Goal: Information Seeking & Learning: Learn about a topic

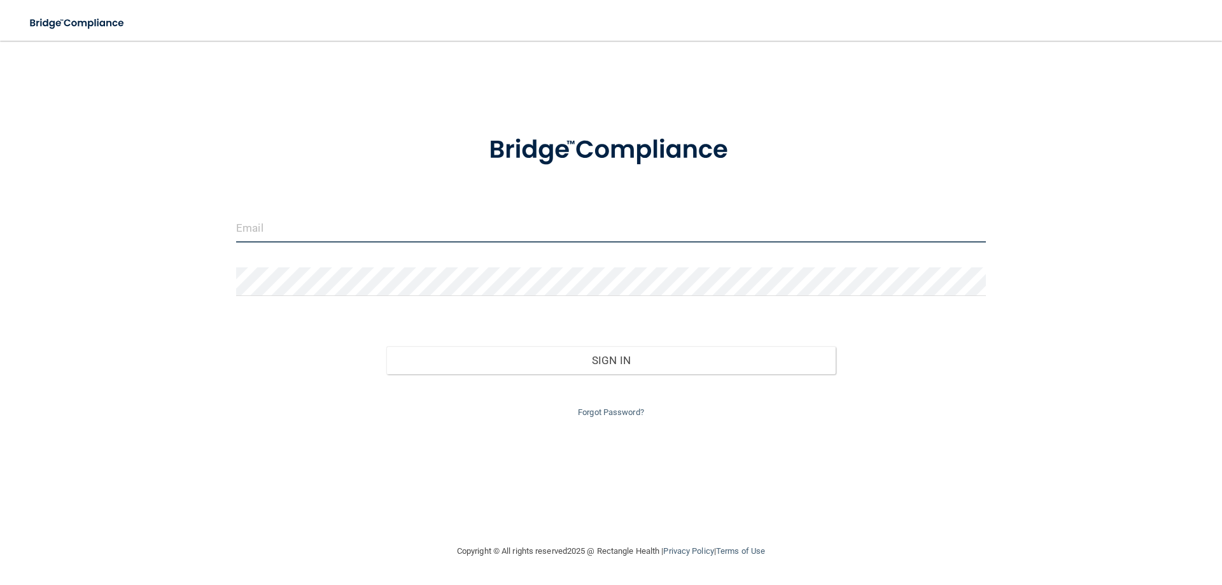
click at [449, 230] on input "email" at bounding box center [611, 228] width 750 height 29
type input "[EMAIL_ADDRESS][DOMAIN_NAME]"
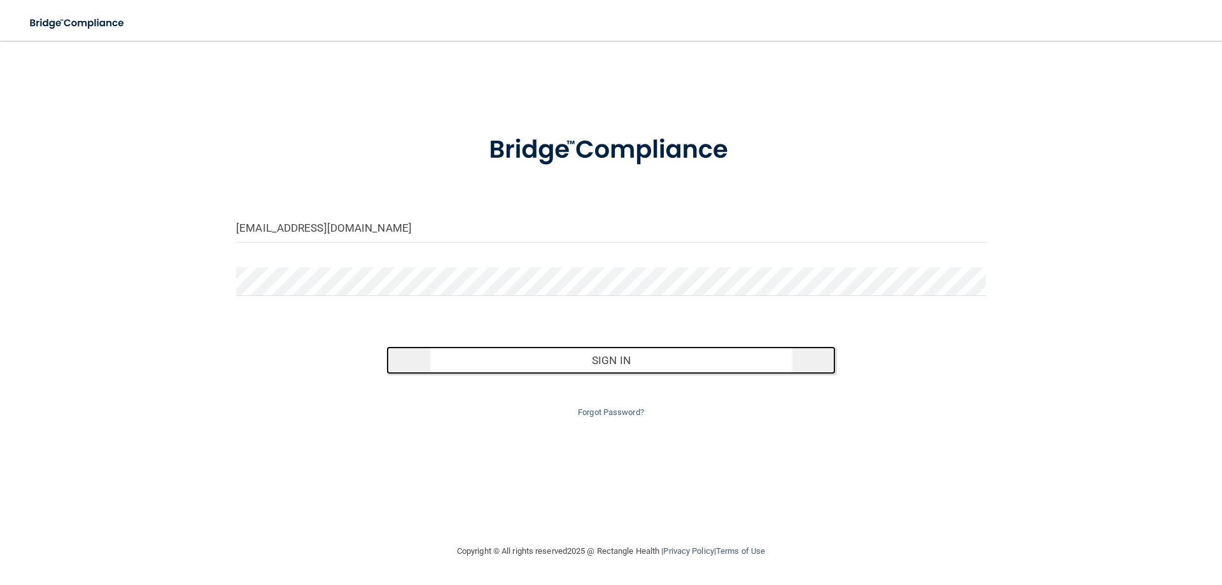
click at [479, 362] on button "Sign In" at bounding box center [611, 360] width 450 height 28
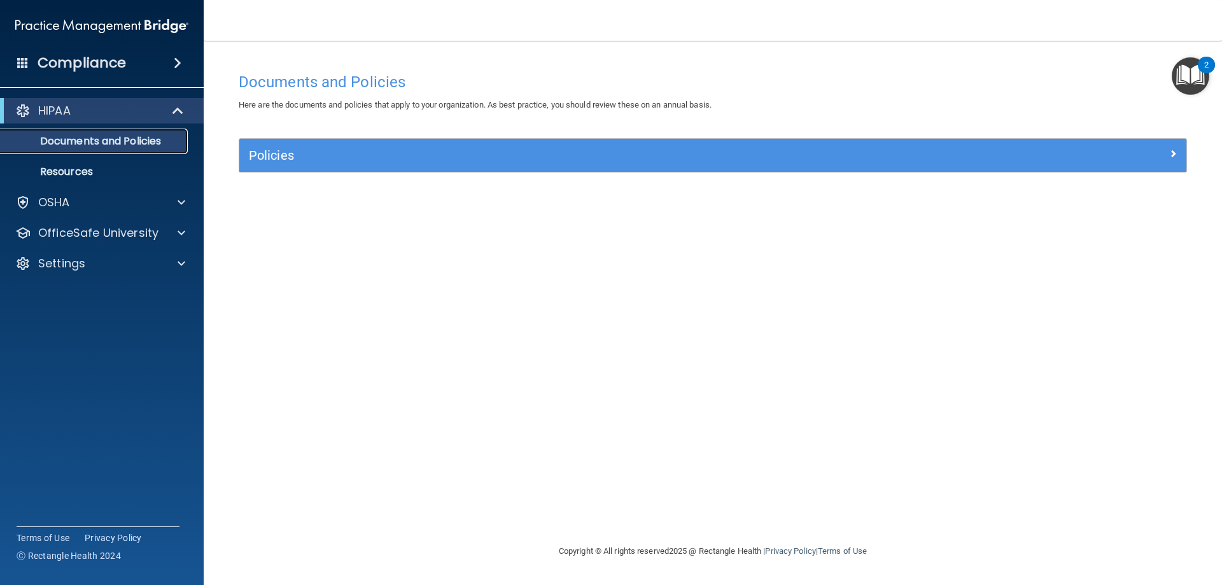
click at [111, 143] on p "Documents and Policies" at bounding box center [95, 141] width 174 height 13
click at [81, 167] on p "Resources" at bounding box center [95, 171] width 174 height 13
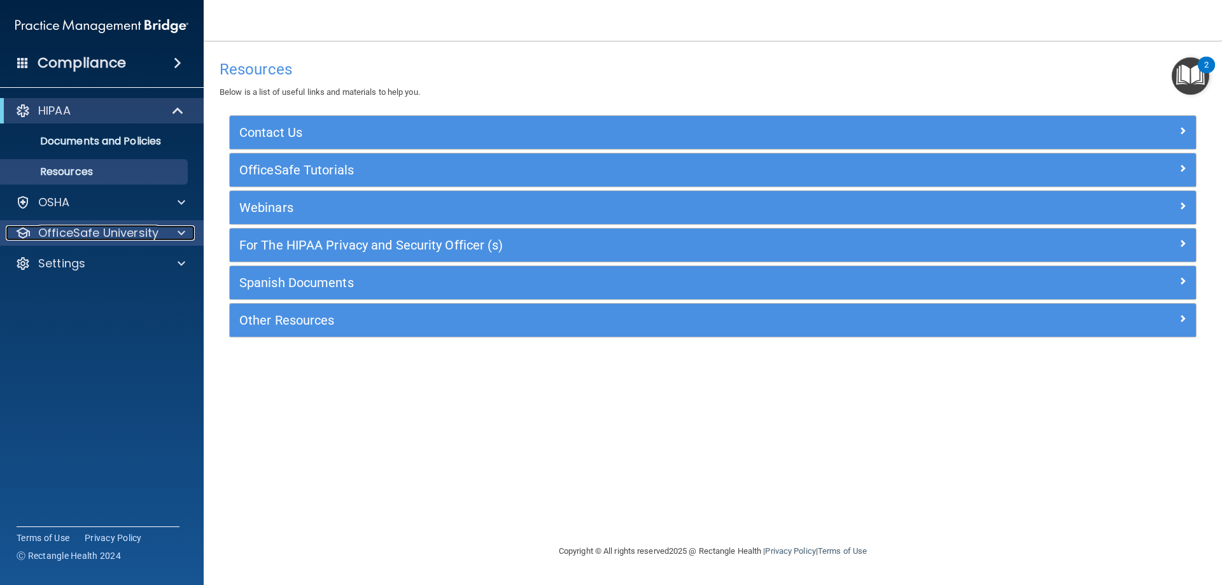
click at [169, 228] on div at bounding box center [180, 232] width 32 height 15
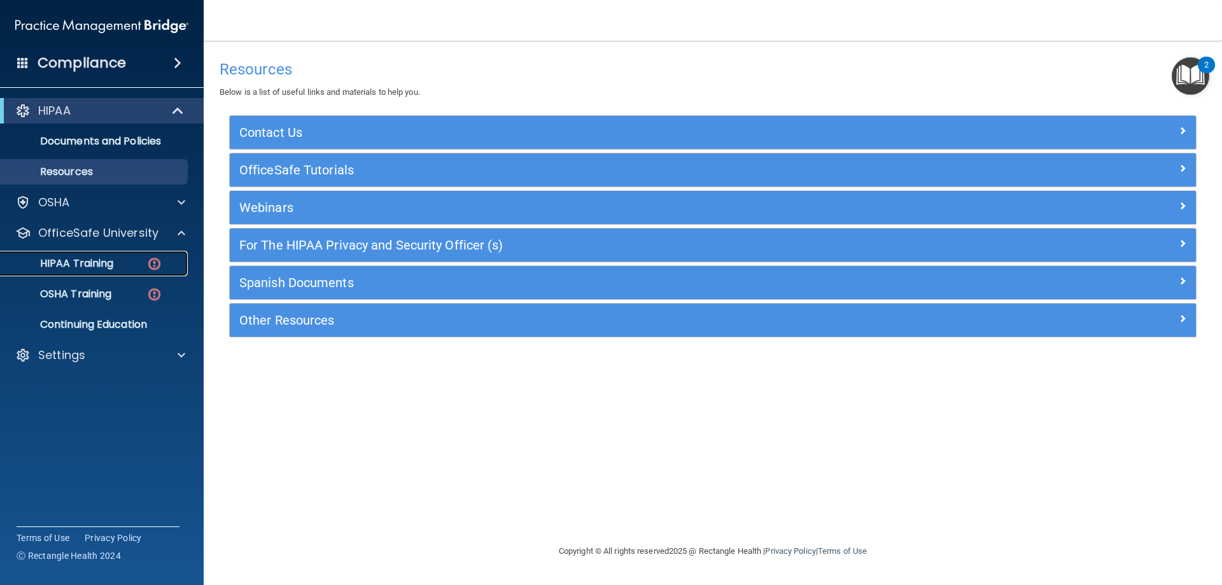
click at [100, 263] on p "HIPAA Training" at bounding box center [60, 263] width 105 height 13
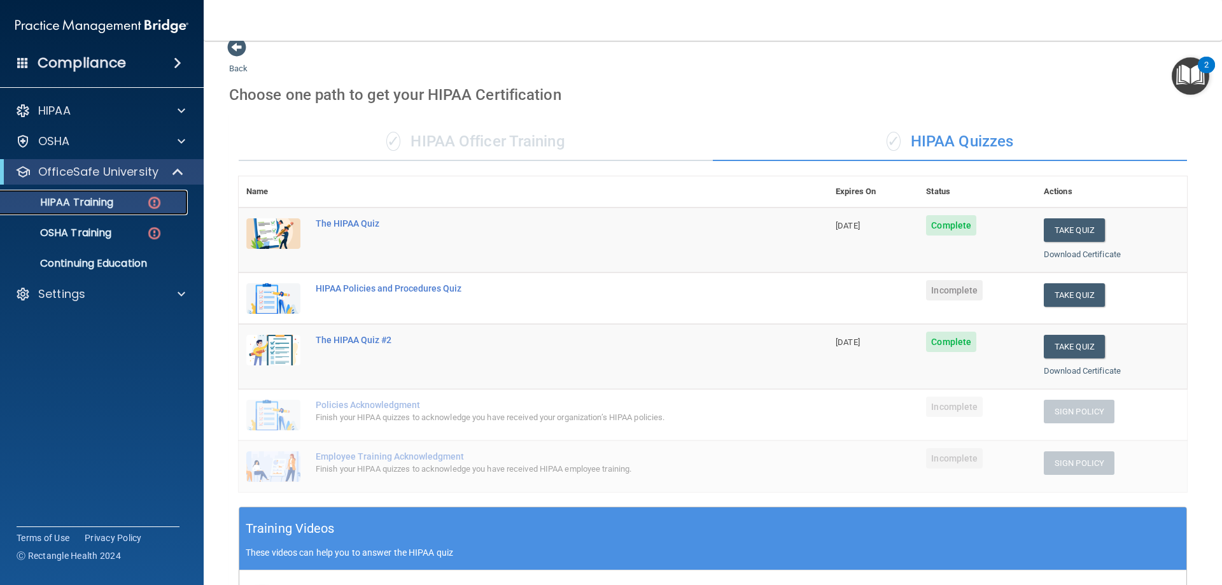
scroll to position [15, 0]
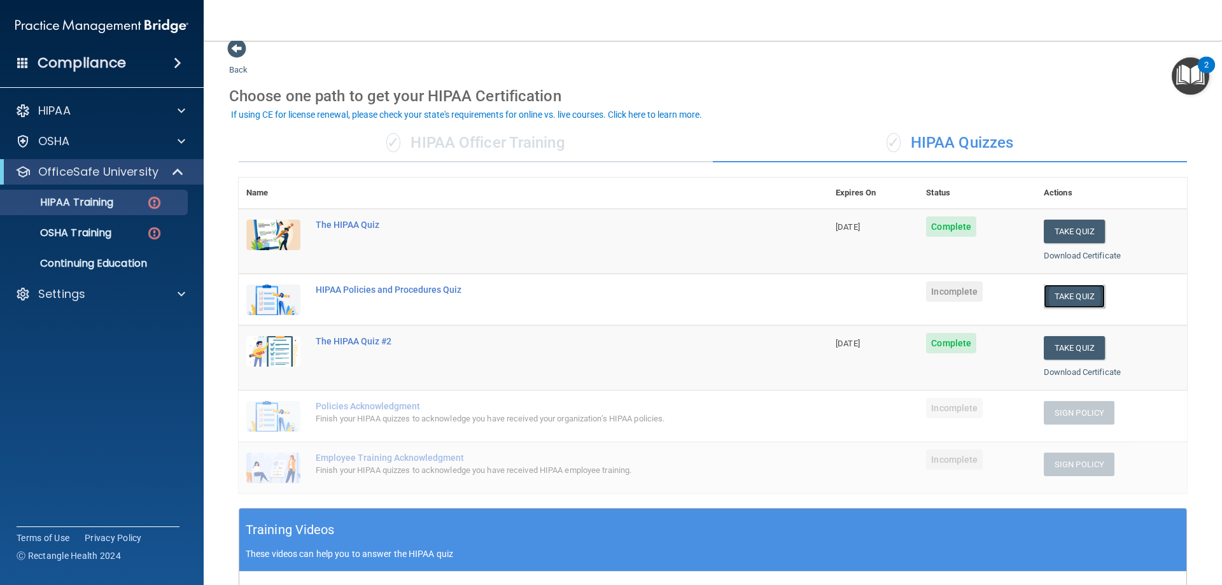
click at [1074, 297] on button "Take Quiz" at bounding box center [1074, 297] width 61 height 24
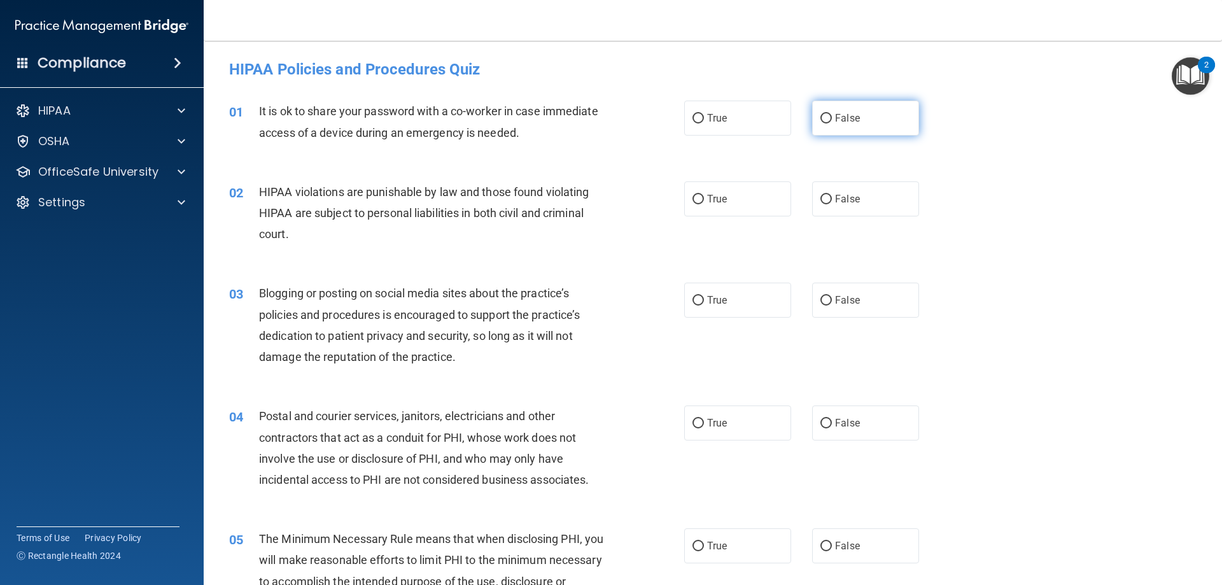
click at [820, 119] on input "False" at bounding box center [825, 119] width 11 height 10
radio input "true"
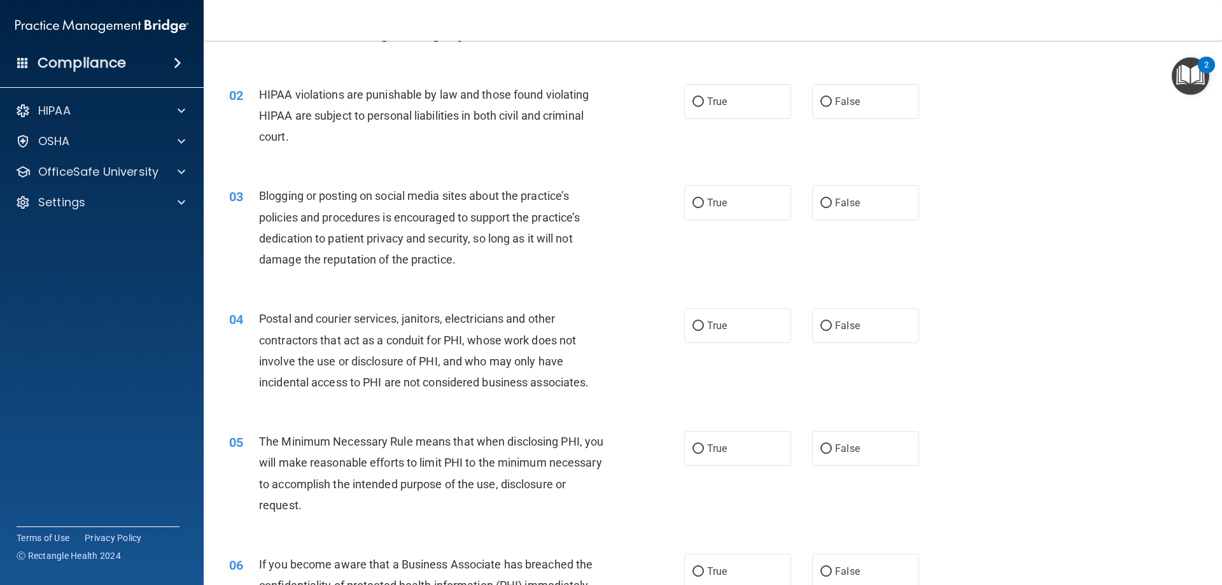
scroll to position [127, 0]
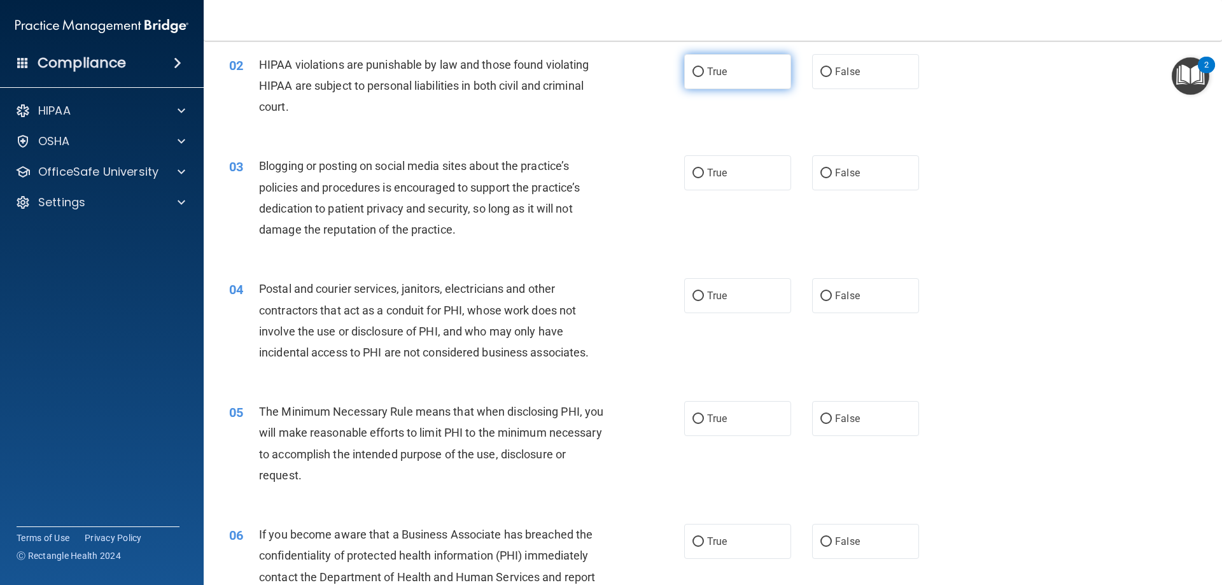
click at [693, 75] on input "True" at bounding box center [697, 72] width 11 height 10
radio input "true"
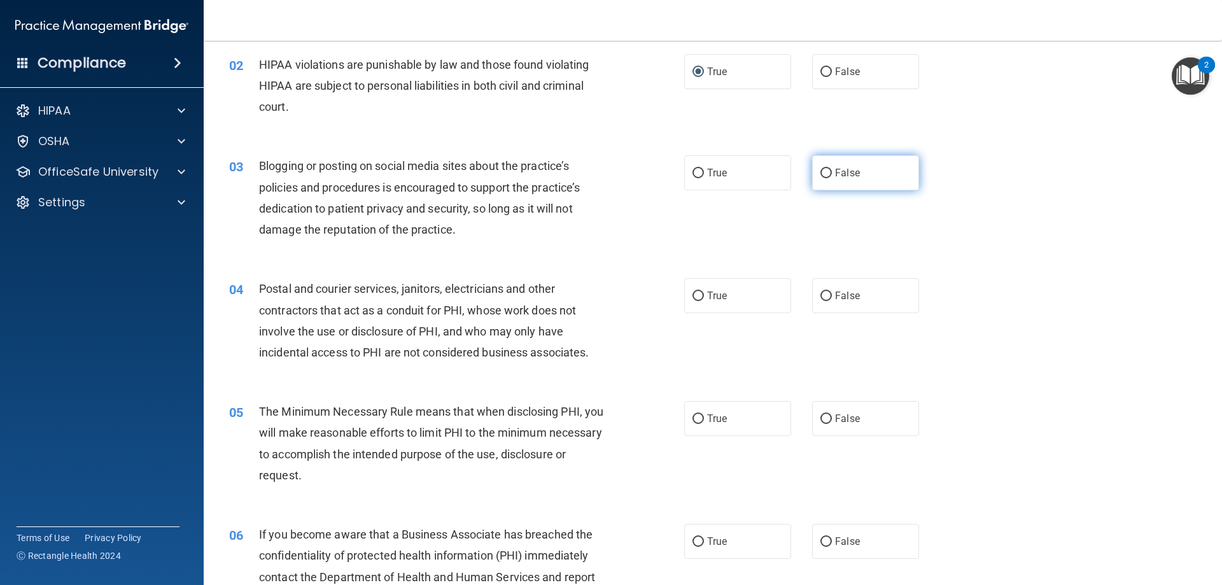
click at [822, 176] on input "False" at bounding box center [825, 174] width 11 height 10
radio input "true"
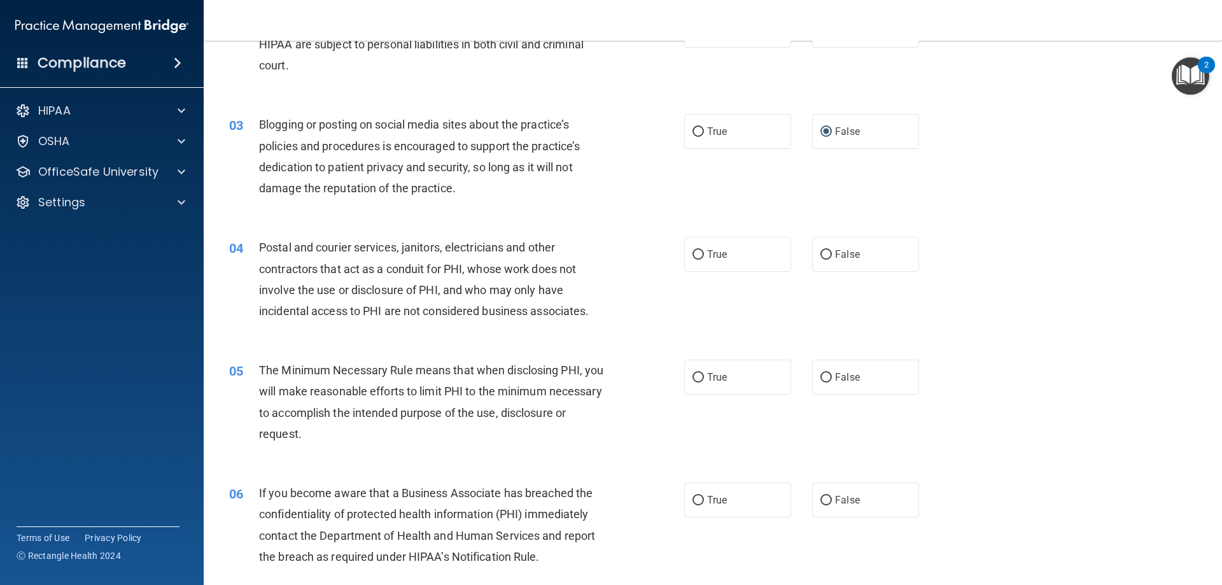
scroll to position [191, 0]
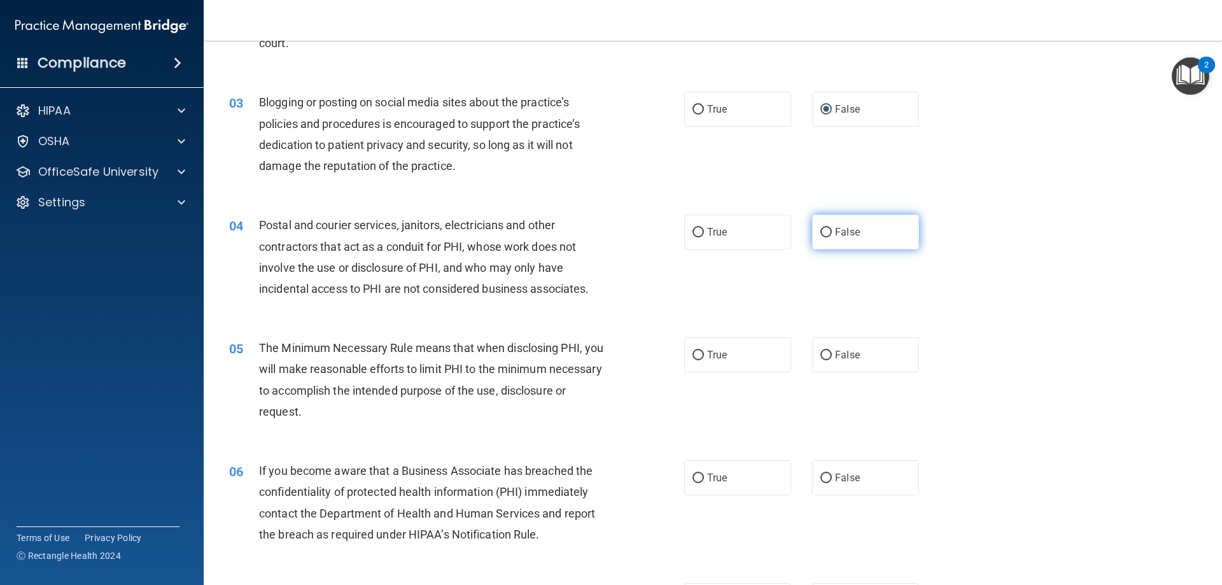
click at [820, 228] on input "False" at bounding box center [825, 233] width 11 height 10
radio input "true"
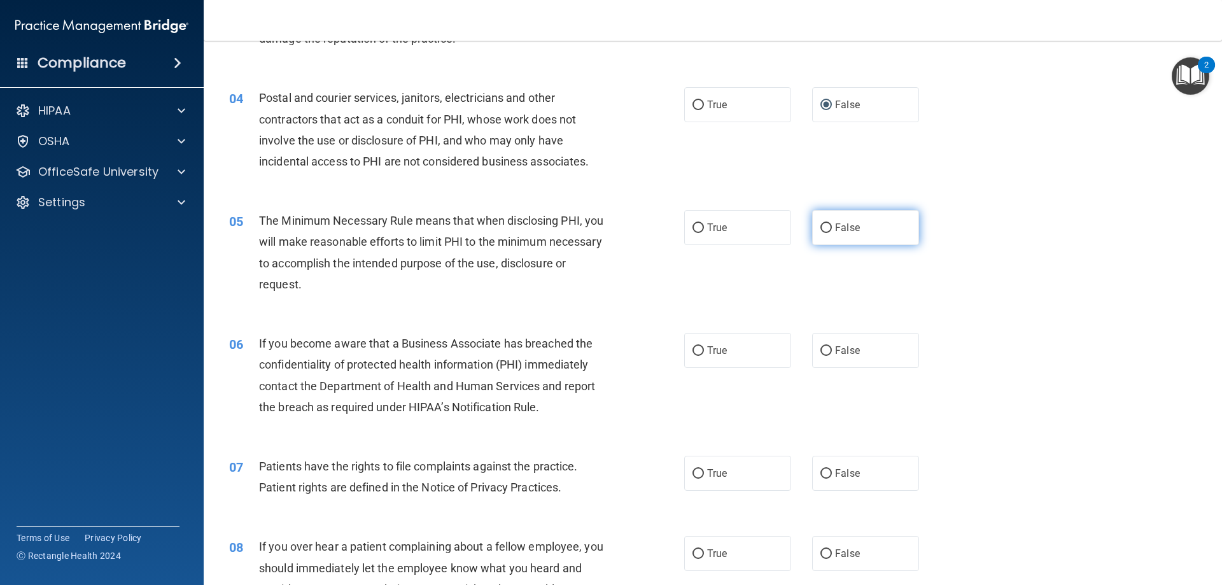
scroll to position [255, 0]
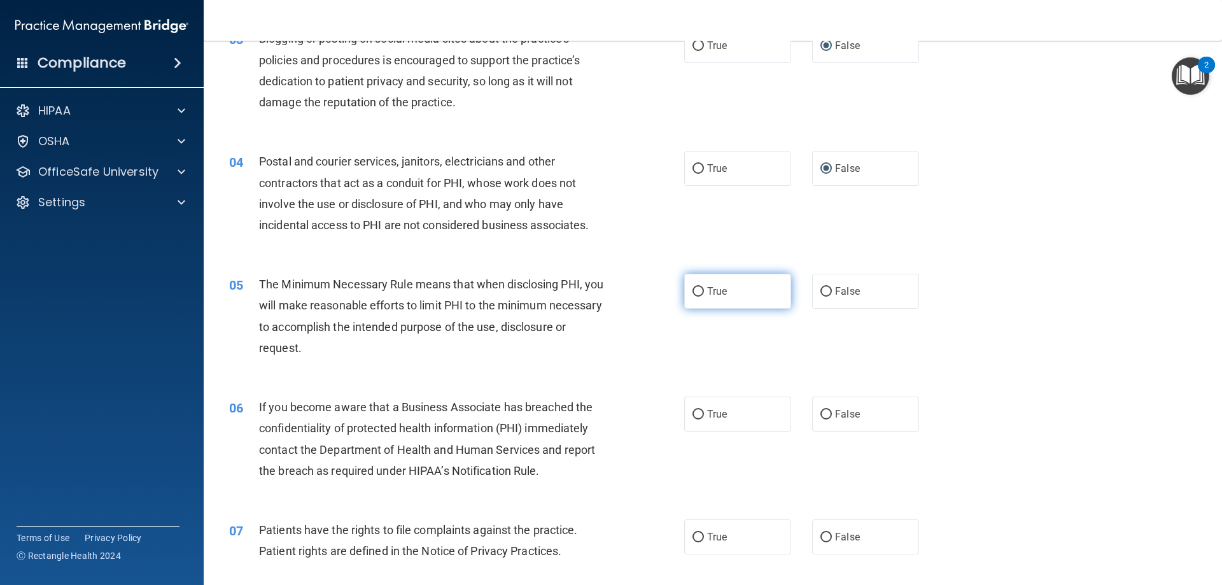
click at [697, 293] on input "True" at bounding box center [697, 292] width 11 height 10
radio input "true"
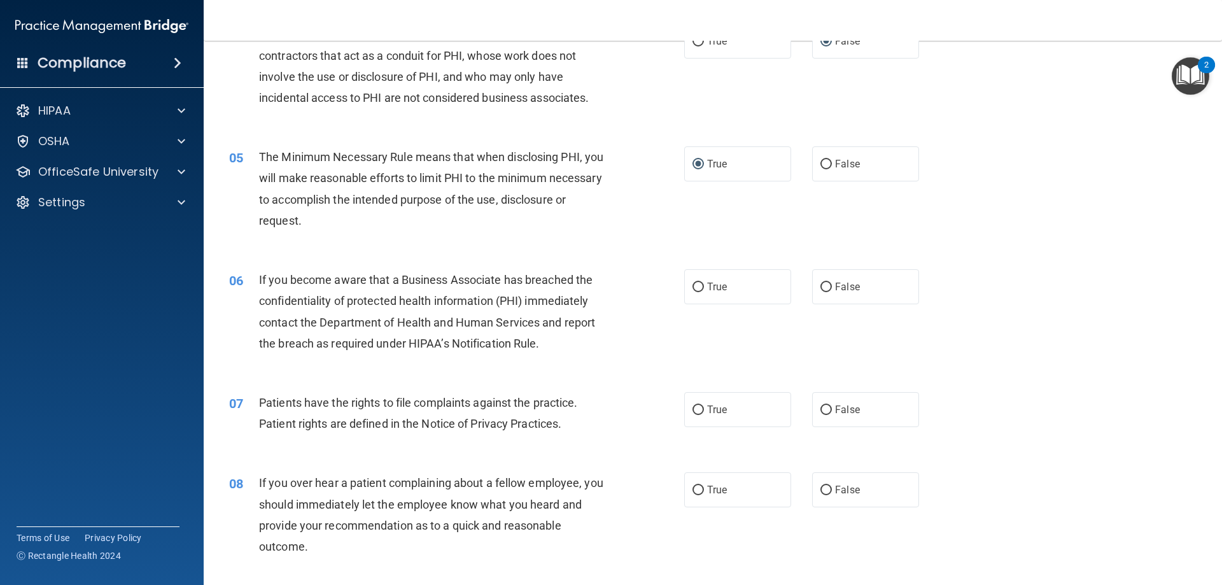
scroll to position [446, 0]
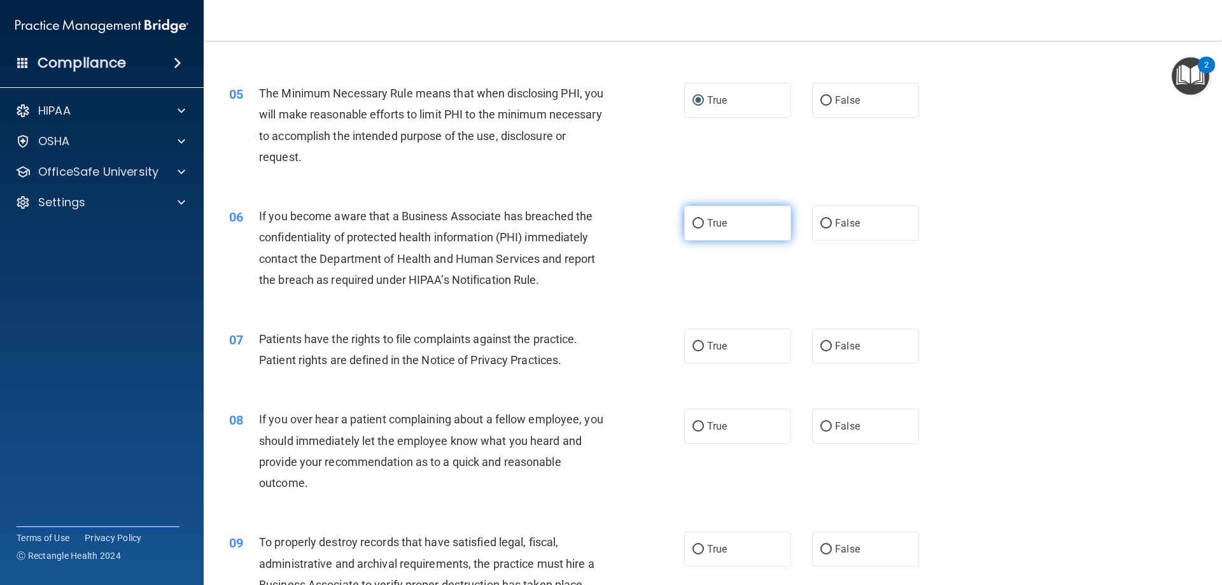
click at [693, 220] on input "True" at bounding box center [697, 224] width 11 height 10
radio input "true"
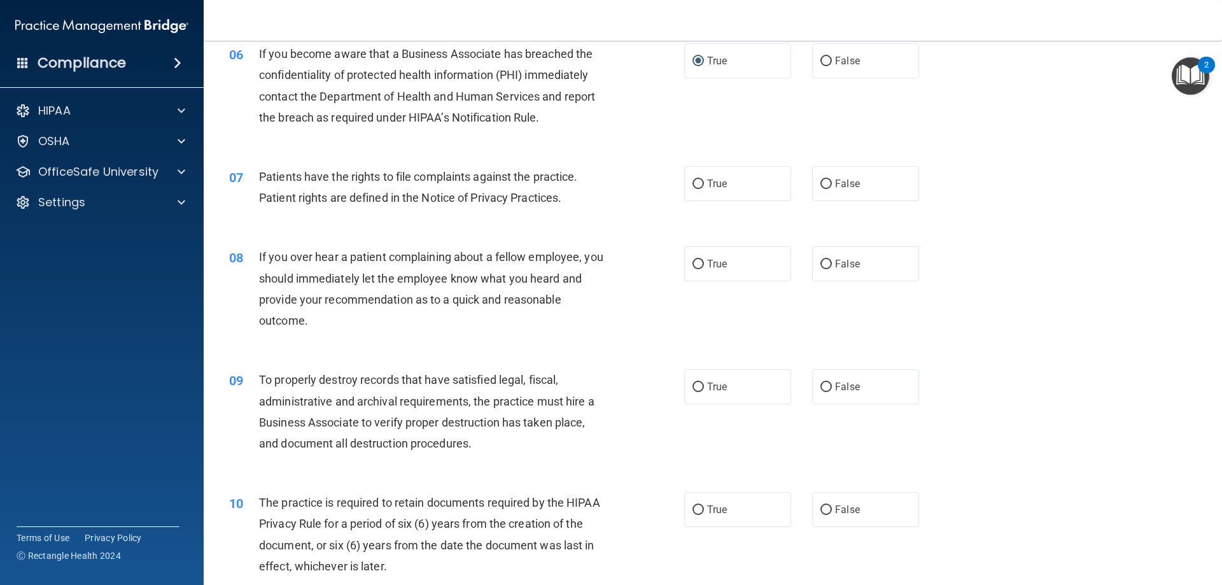
scroll to position [636, 0]
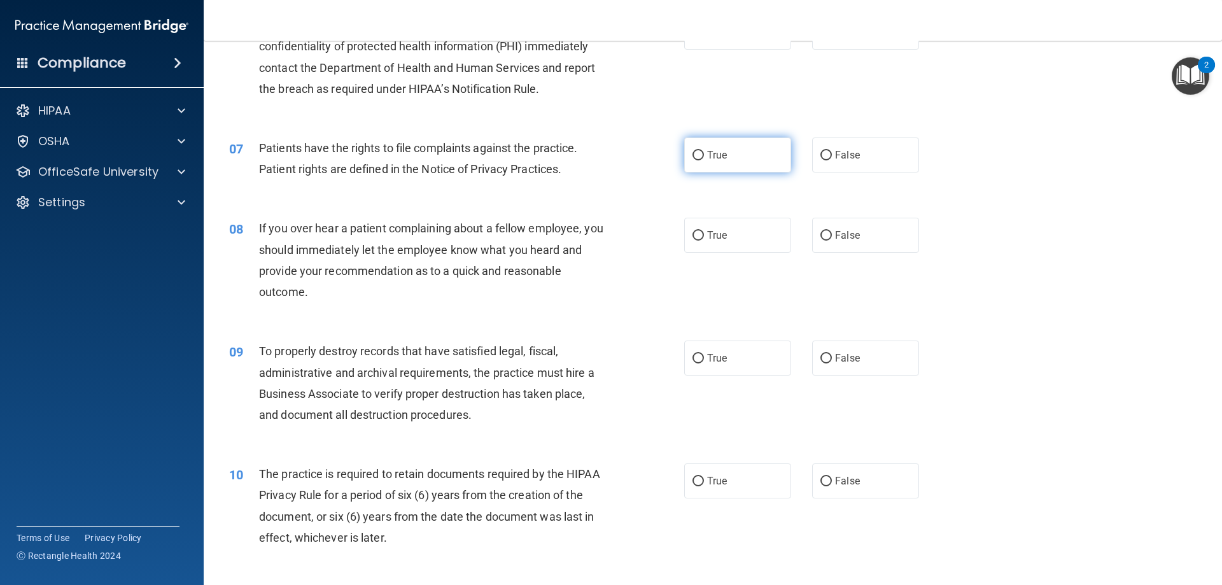
click at [696, 157] on input "True" at bounding box center [697, 156] width 11 height 10
radio input "true"
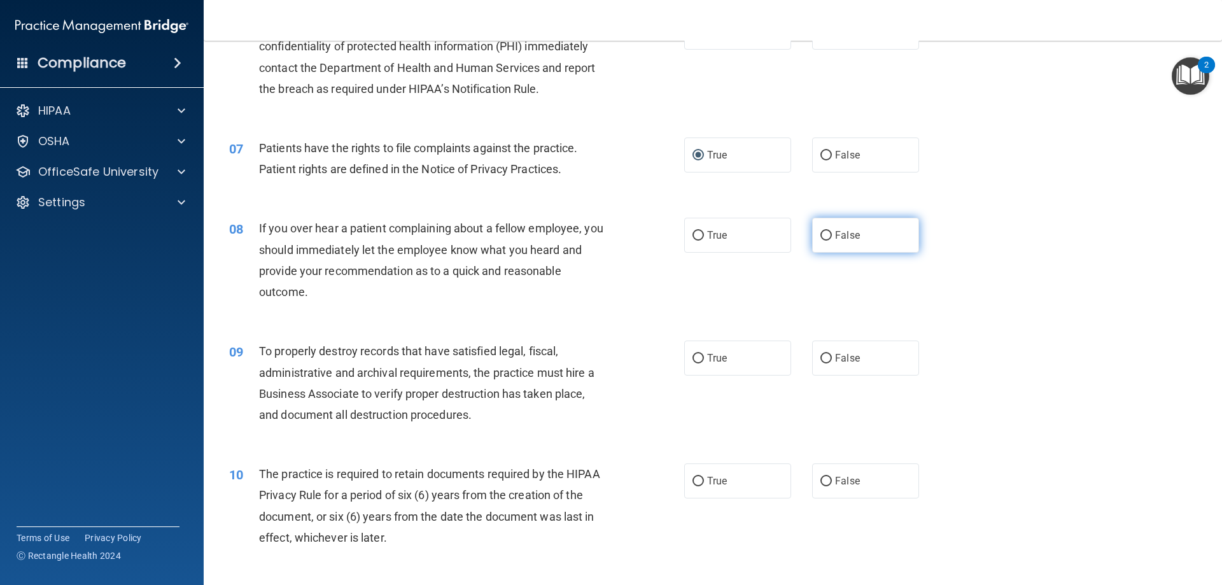
click at [820, 239] on input "False" at bounding box center [825, 236] width 11 height 10
radio input "true"
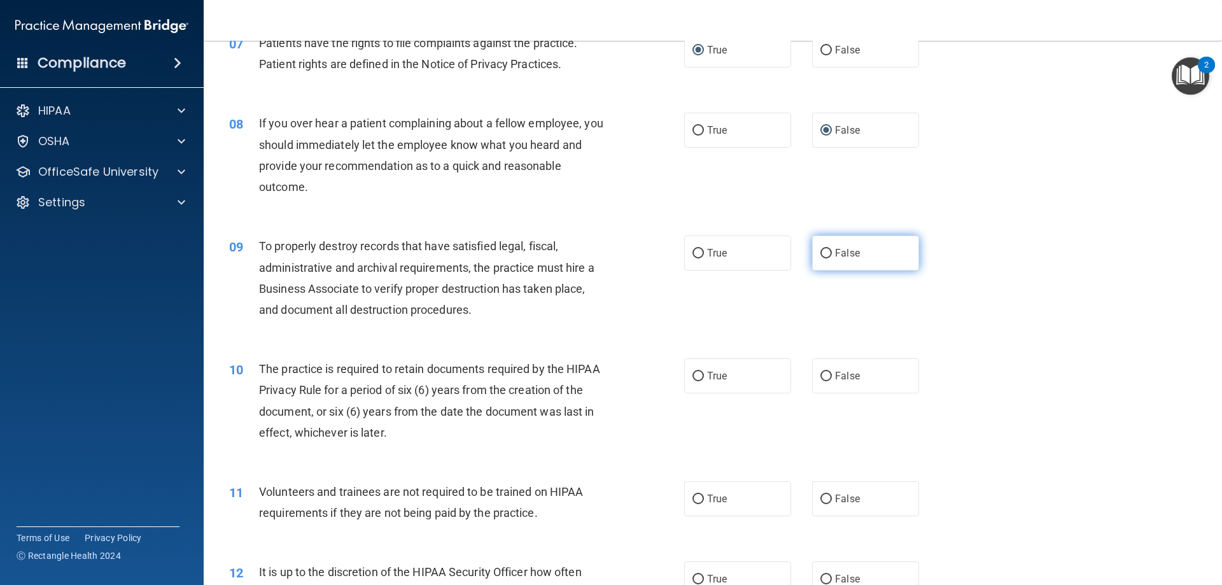
scroll to position [764, 0]
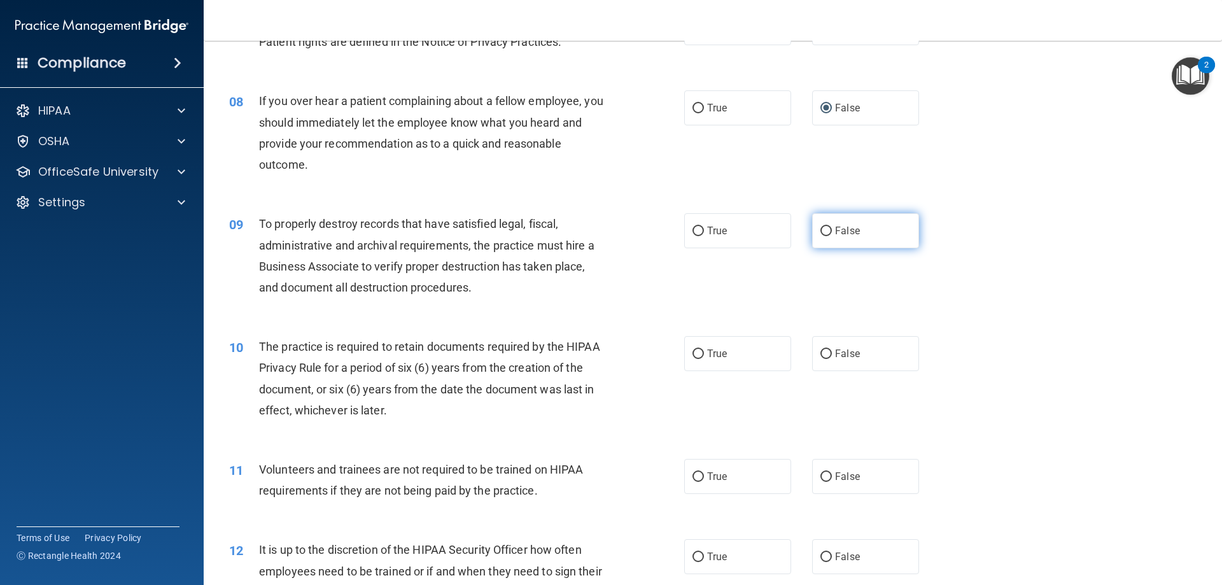
click at [824, 229] on input "False" at bounding box center [825, 232] width 11 height 10
radio input "true"
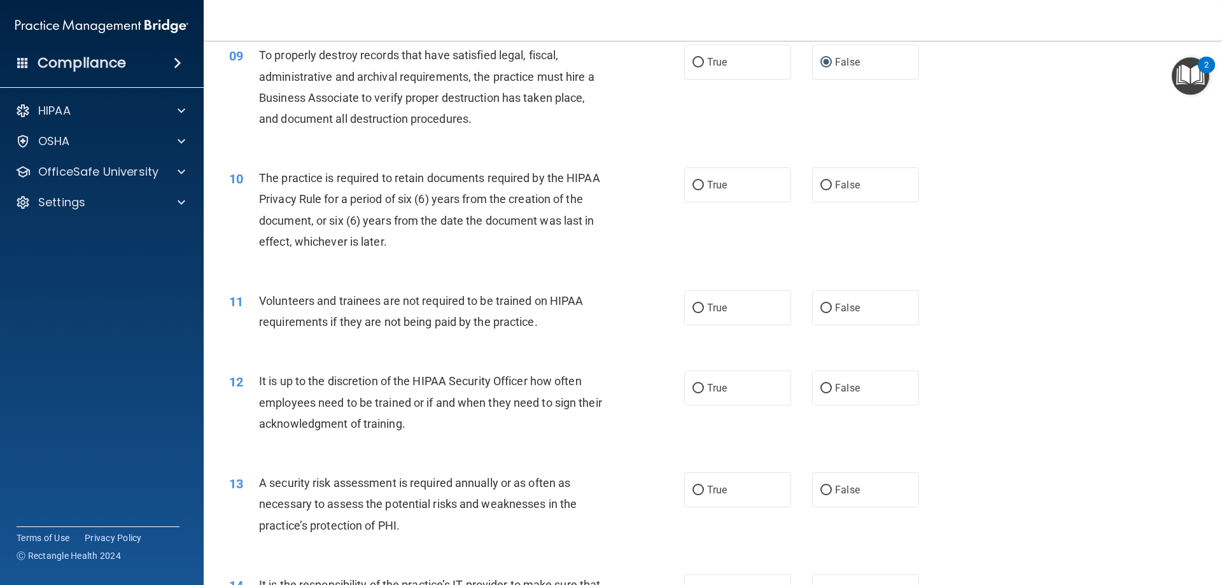
scroll to position [955, 0]
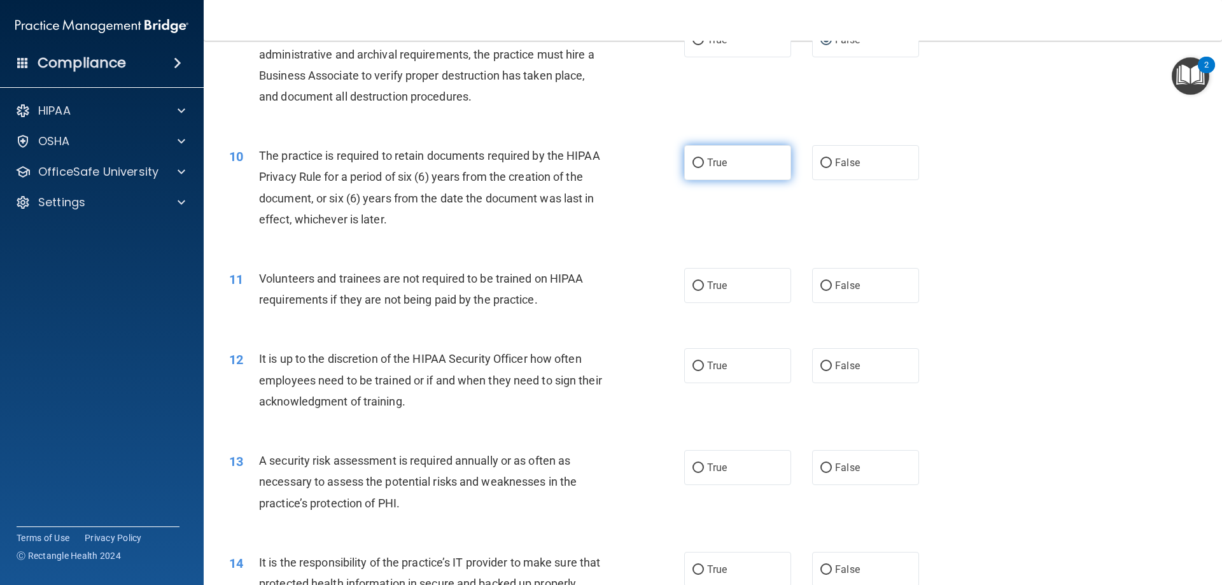
click at [692, 164] on input "True" at bounding box center [697, 163] width 11 height 10
radio input "true"
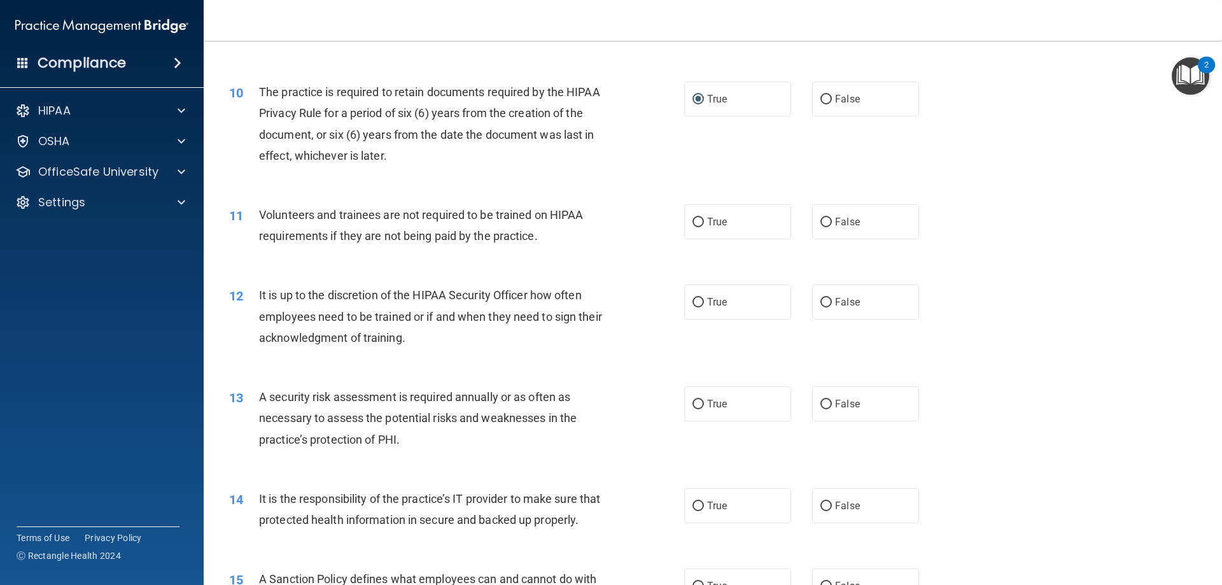
scroll to position [1082, 0]
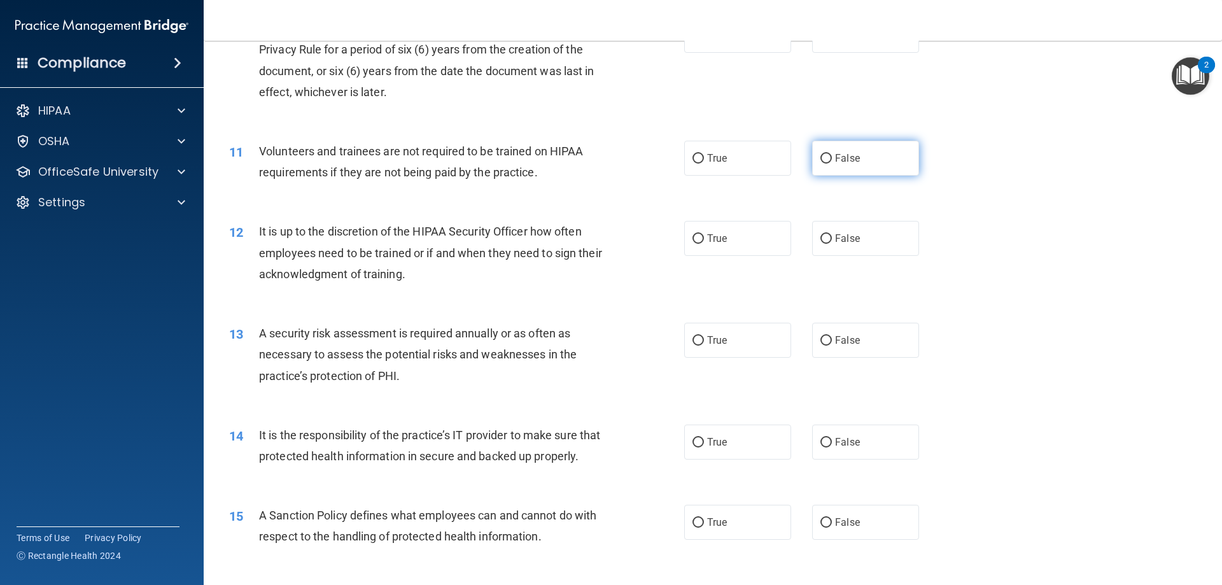
click at [820, 158] on input "False" at bounding box center [825, 159] width 11 height 10
radio input "true"
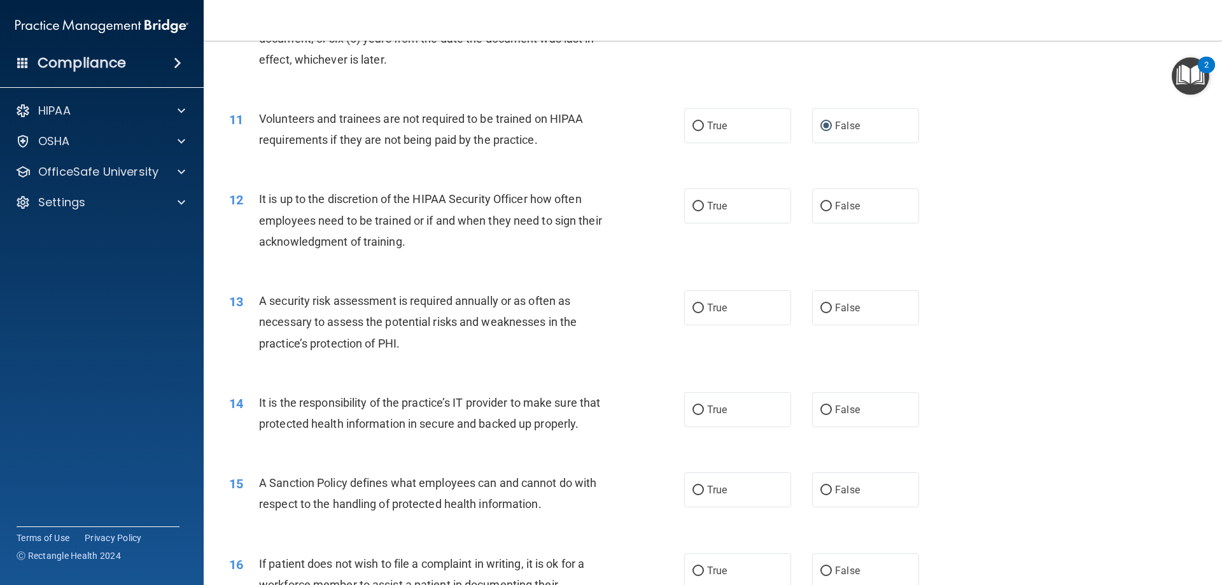
scroll to position [1146, 0]
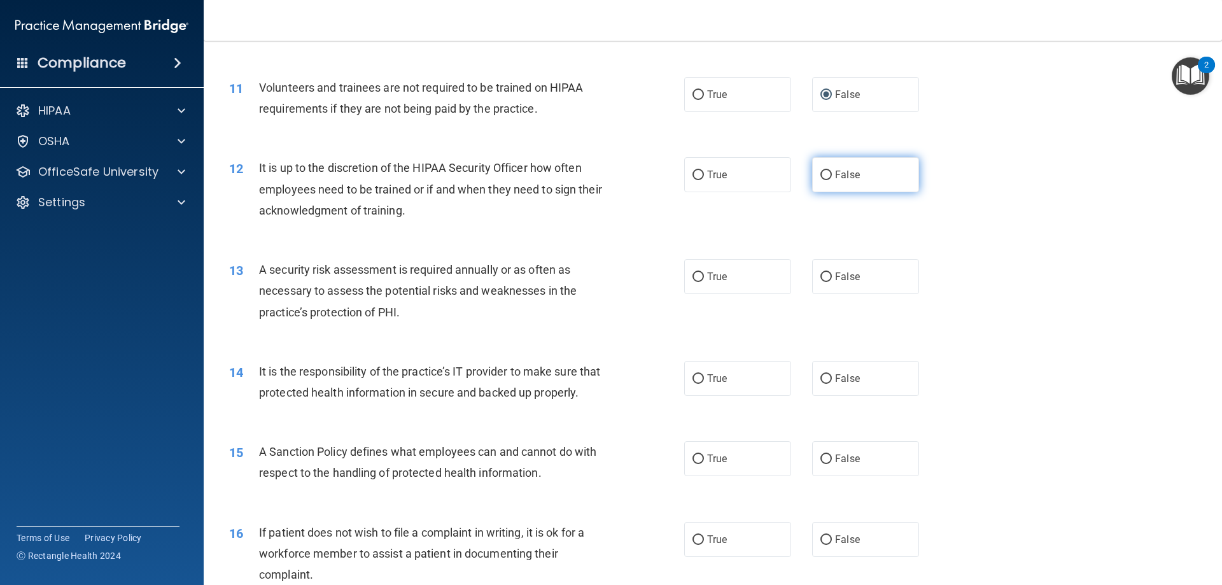
click at [820, 173] on input "False" at bounding box center [825, 176] width 11 height 10
radio input "true"
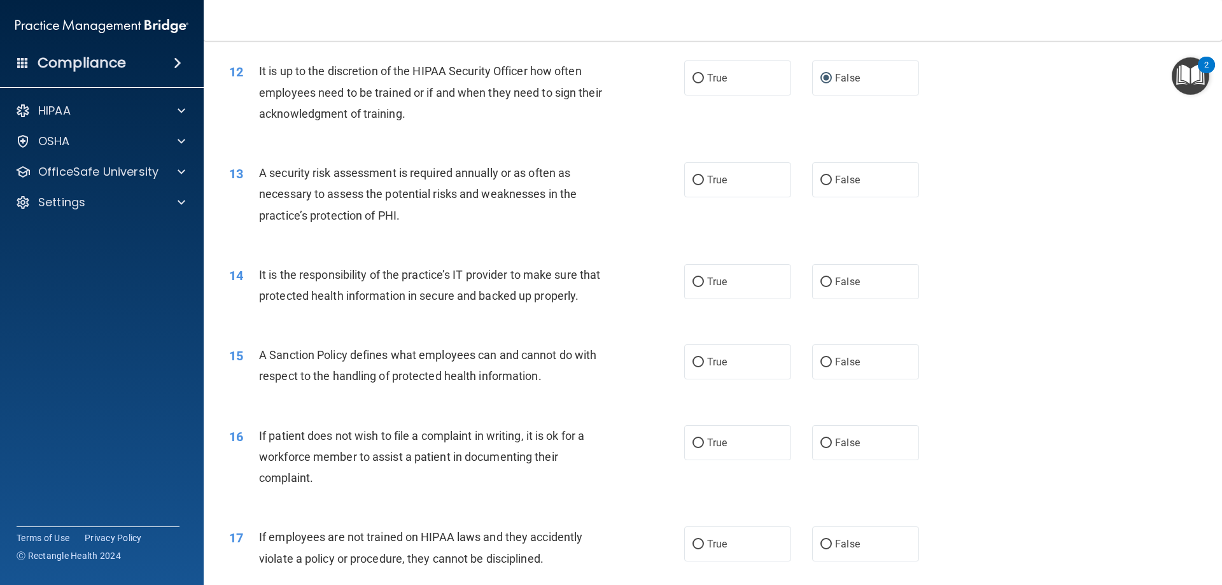
scroll to position [1273, 0]
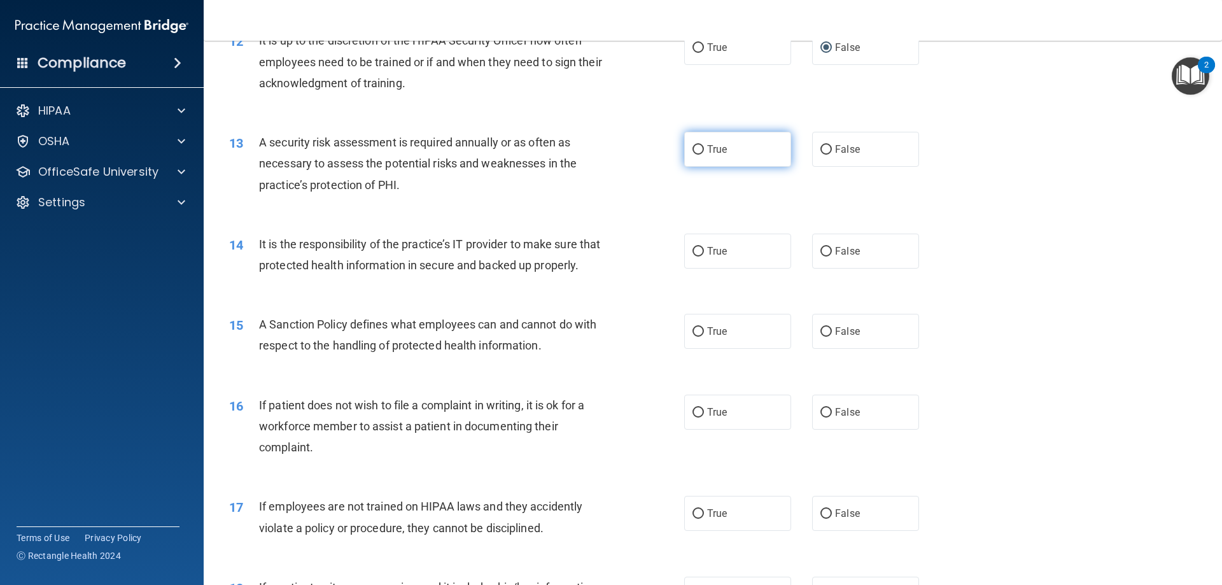
click at [698, 151] on input "True" at bounding box center [697, 150] width 11 height 10
radio input "true"
click at [692, 250] on input "True" at bounding box center [697, 252] width 11 height 10
radio input "true"
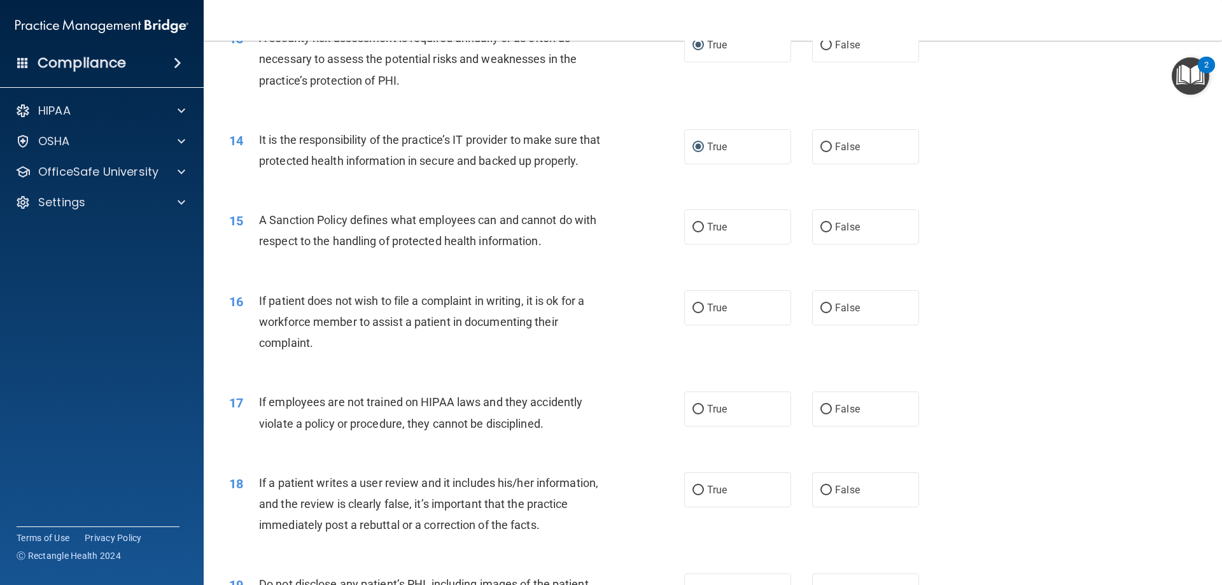
scroll to position [1400, 0]
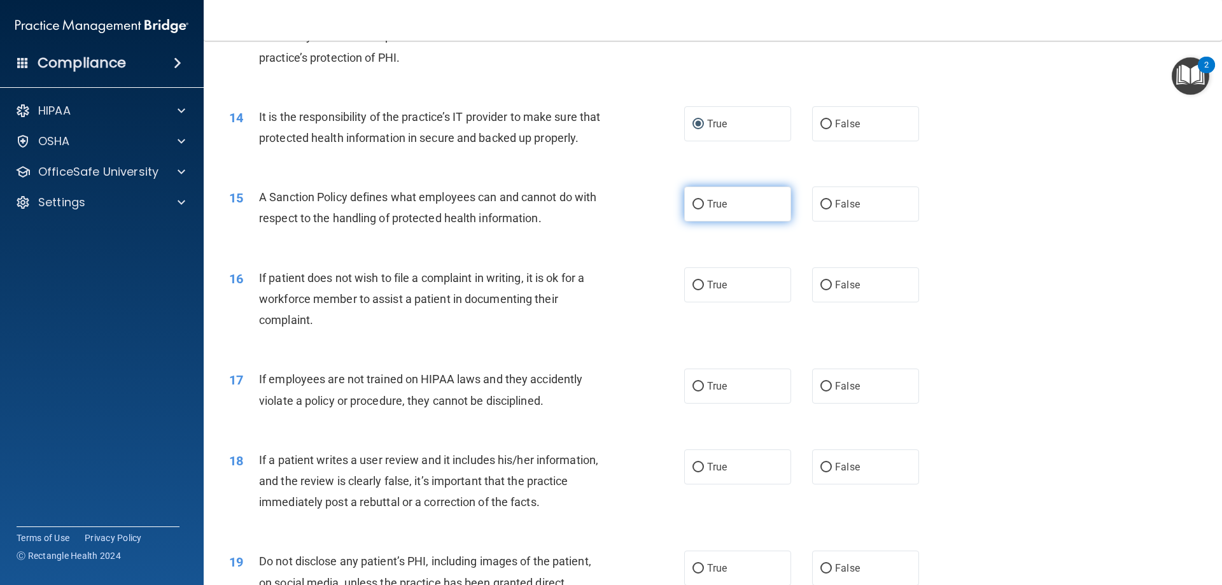
click at [695, 209] on input "True" at bounding box center [697, 205] width 11 height 10
radio input "true"
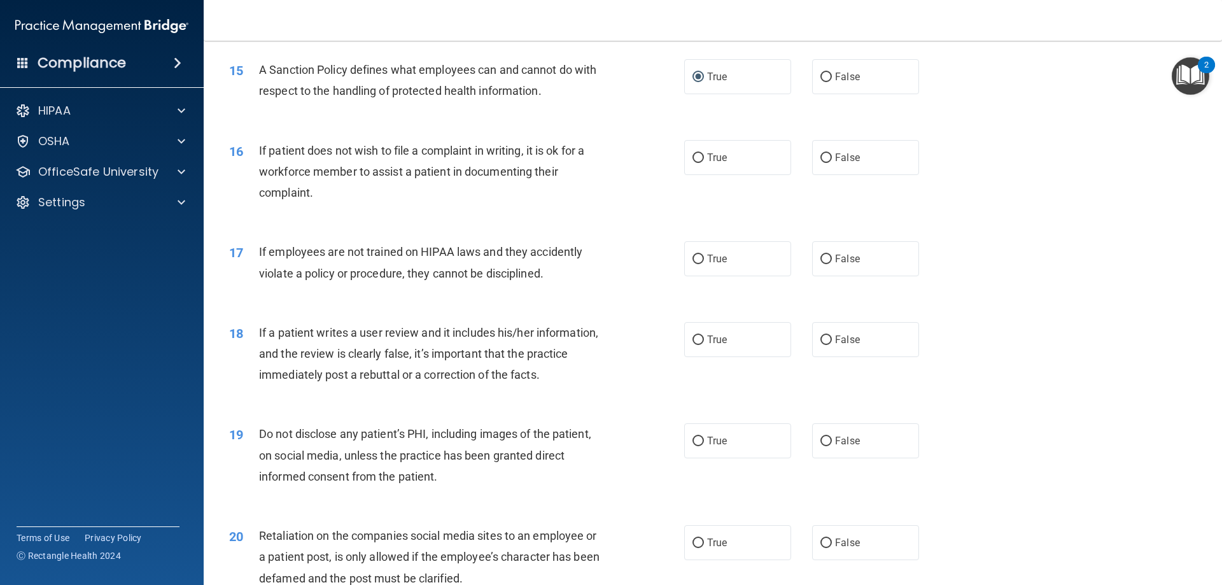
scroll to position [1591, 0]
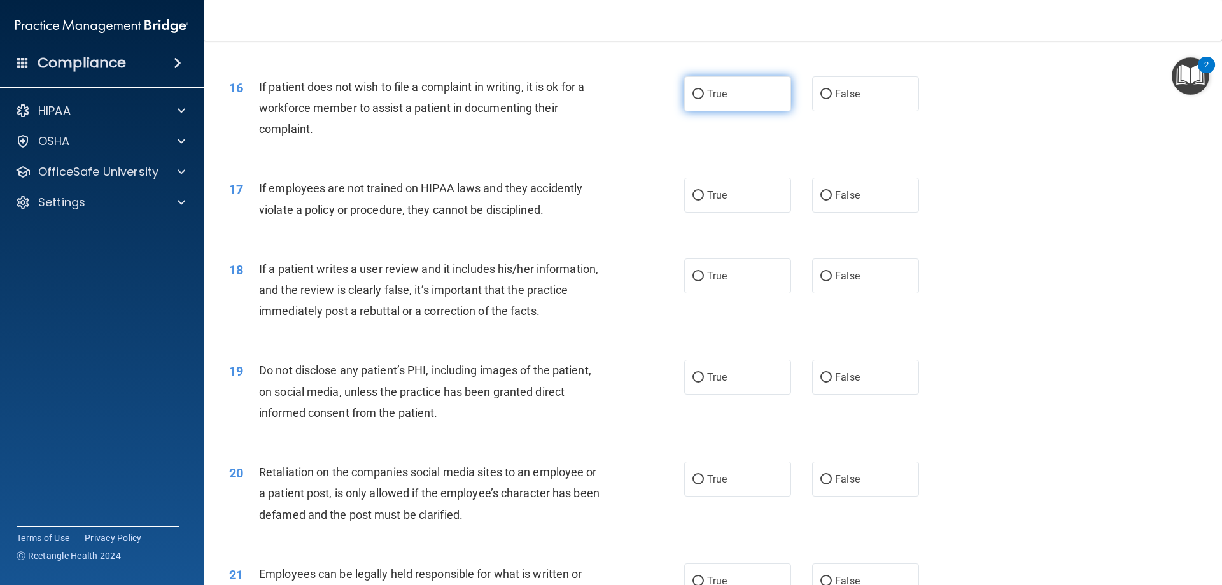
click at [696, 99] on input "True" at bounding box center [697, 95] width 11 height 10
radio input "true"
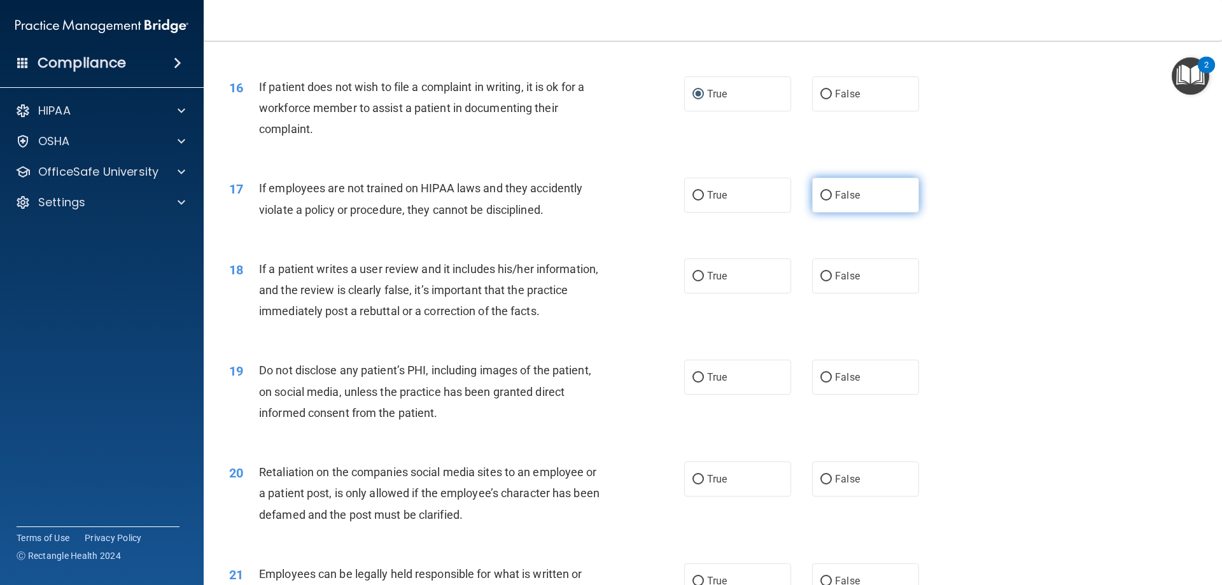
click at [820, 200] on input "False" at bounding box center [825, 196] width 11 height 10
radio input "true"
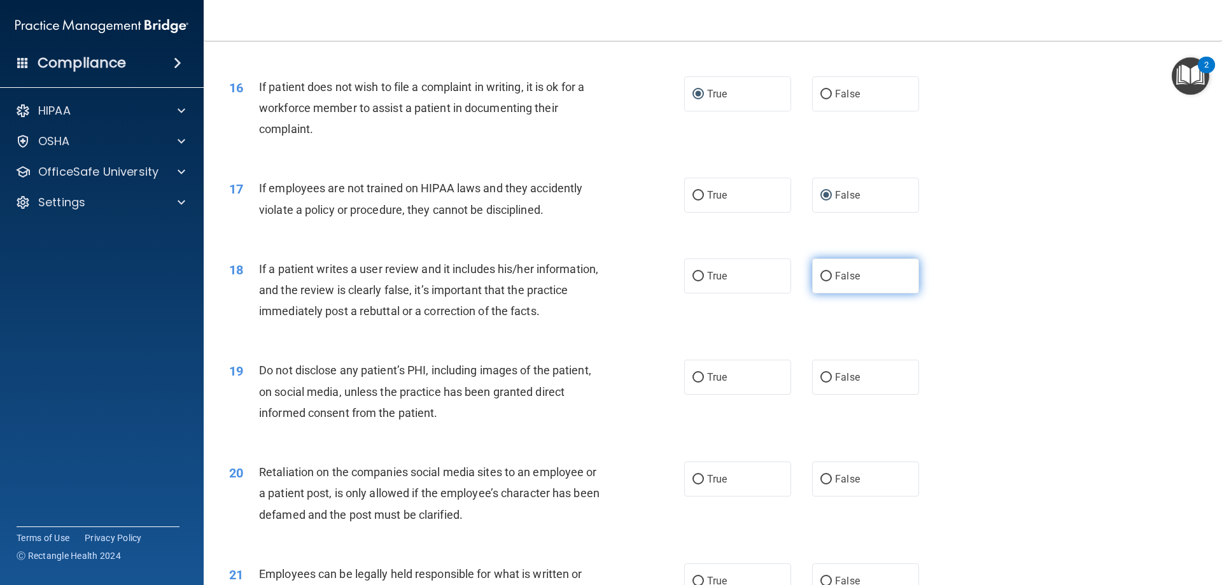
click at [825, 281] on input "False" at bounding box center [825, 277] width 11 height 10
radio input "true"
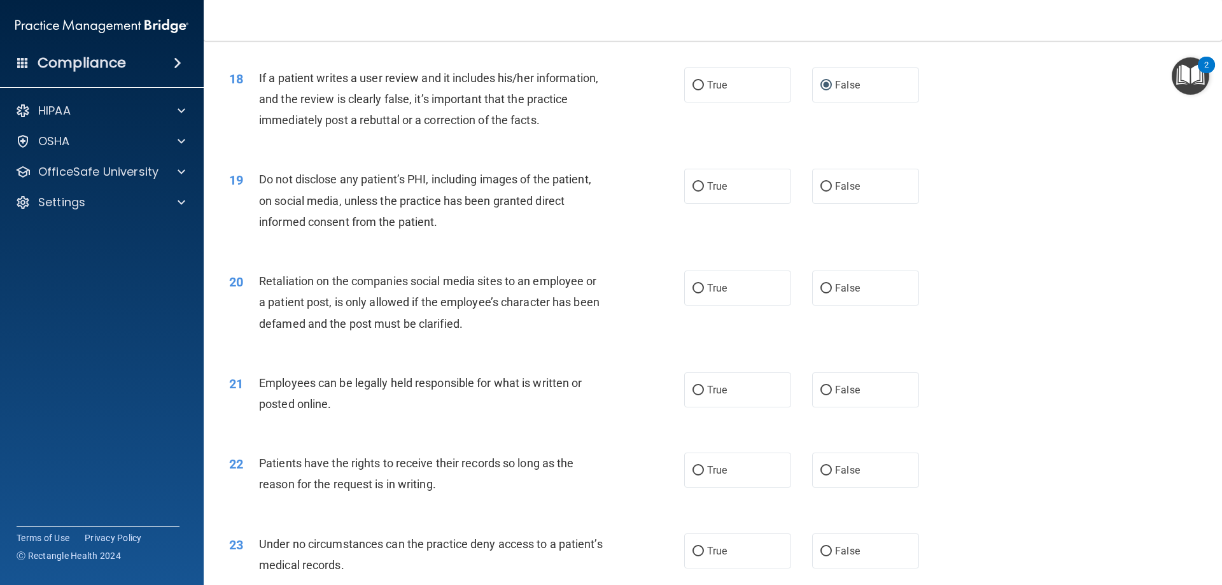
scroll to position [1846, 0]
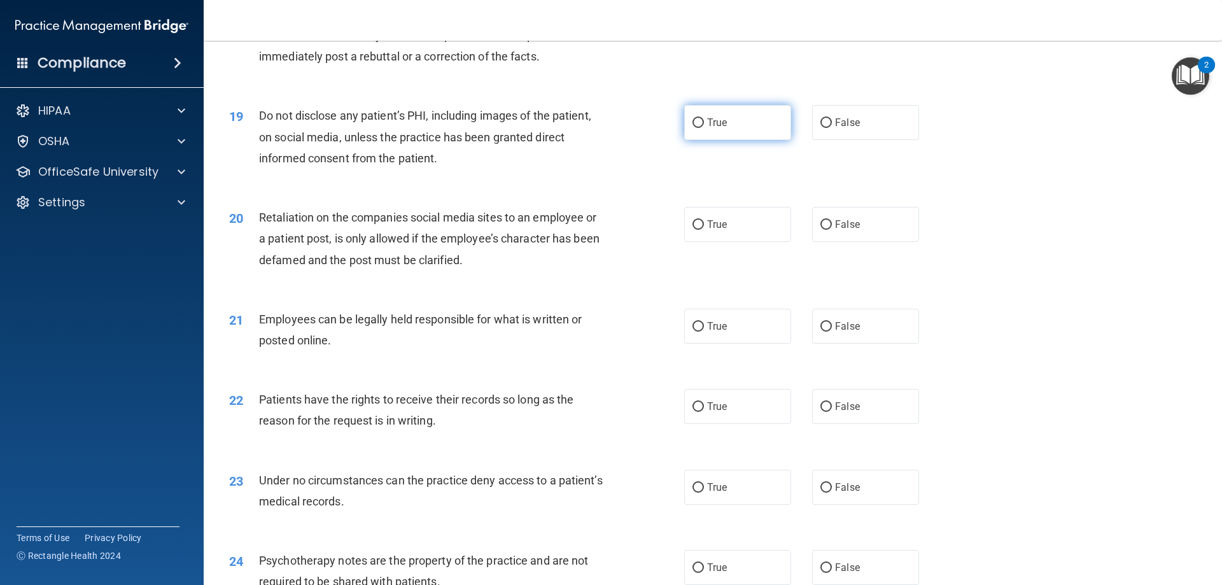
click at [692, 128] on input "True" at bounding box center [697, 123] width 11 height 10
radio input "true"
click at [822, 230] on input "False" at bounding box center [825, 225] width 11 height 10
radio input "true"
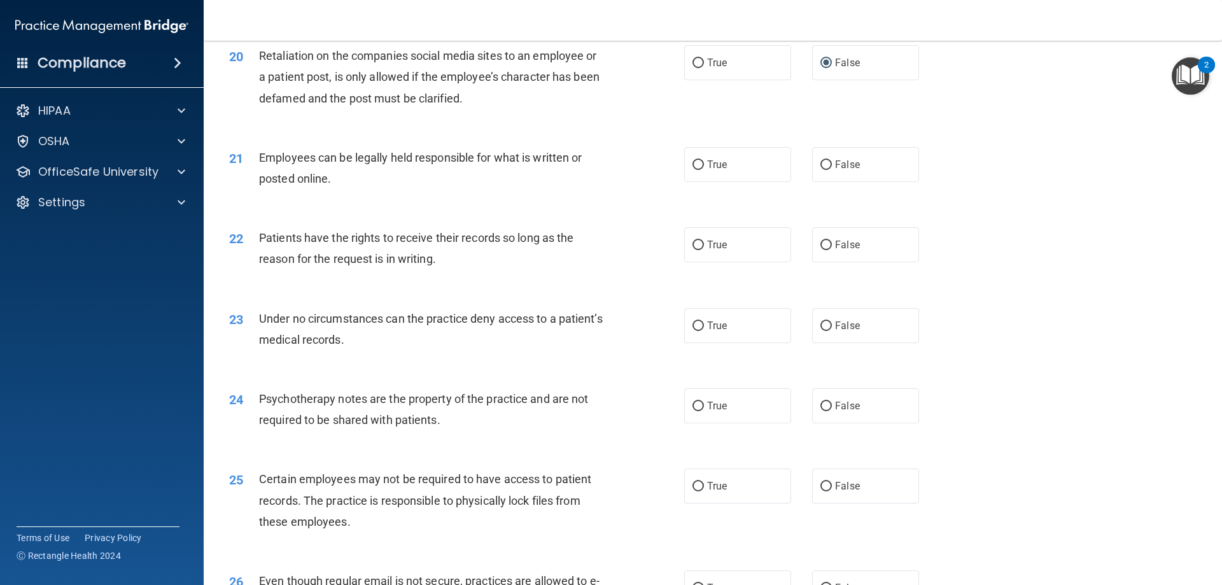
scroll to position [2037, 0]
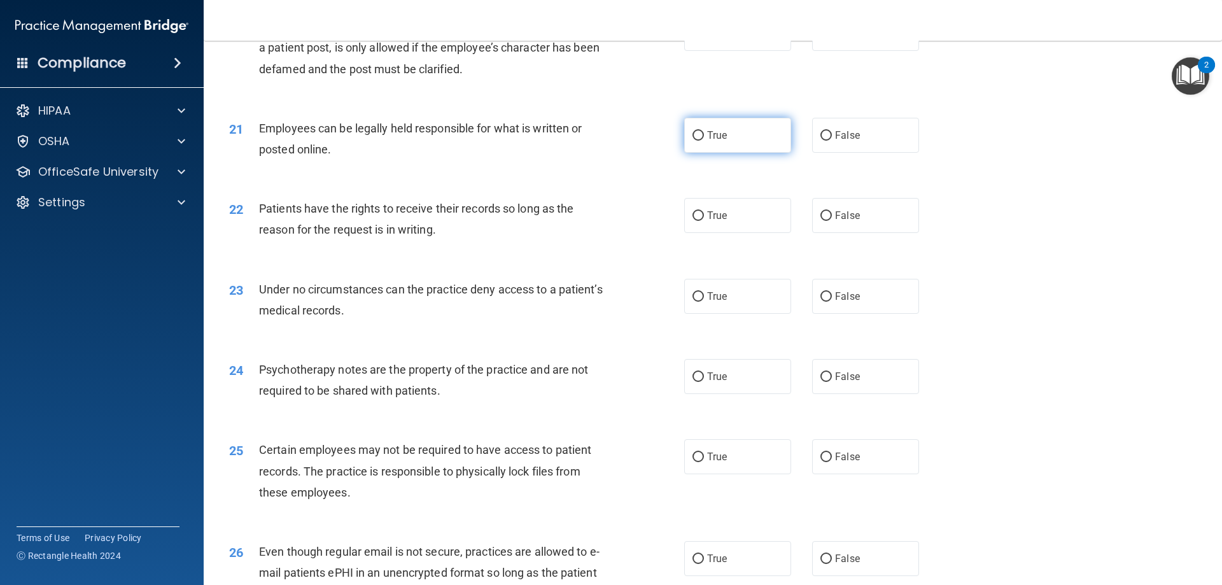
click at [696, 141] on input "True" at bounding box center [697, 136] width 11 height 10
radio input "true"
click at [692, 221] on input "True" at bounding box center [697, 216] width 11 height 10
radio input "true"
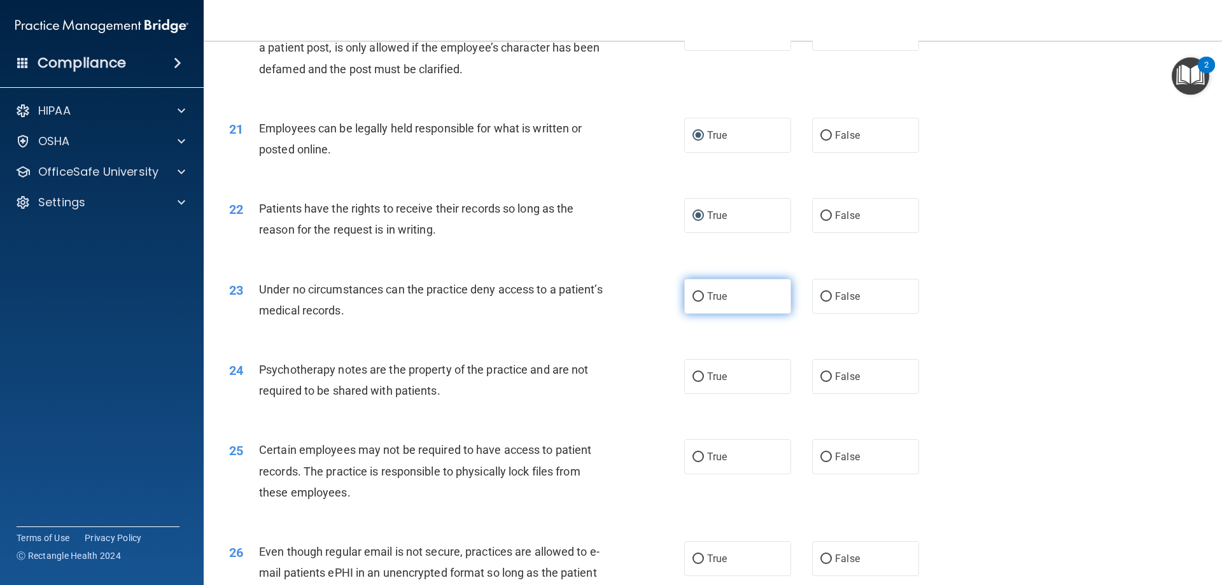
click at [692, 302] on input "True" at bounding box center [697, 297] width 11 height 10
radio input "true"
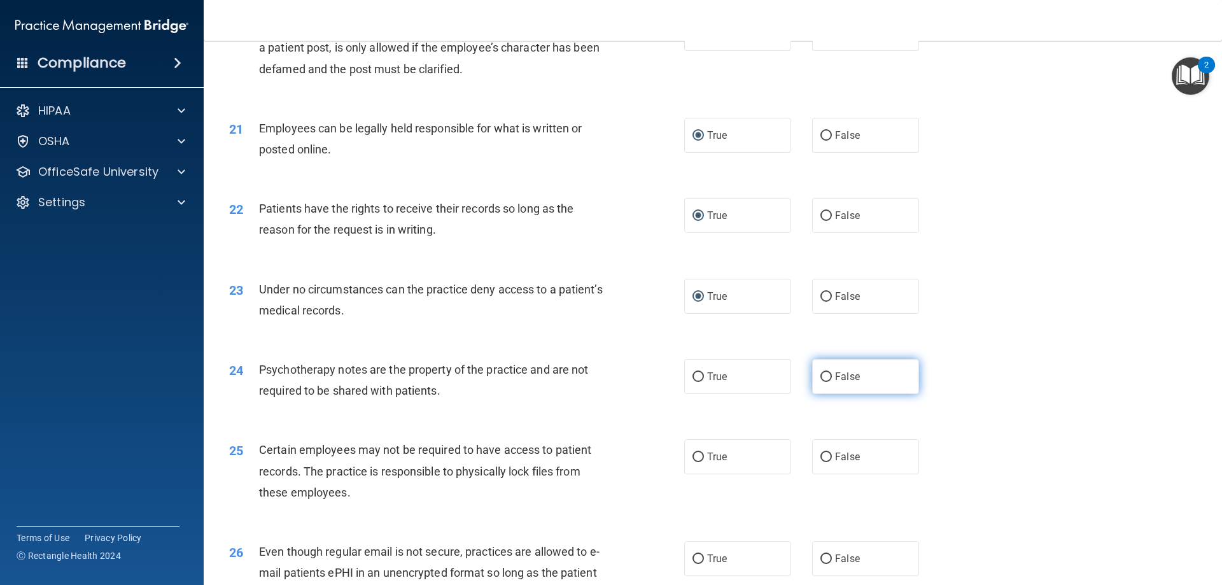
click at [822, 382] on input "False" at bounding box center [825, 377] width 11 height 10
radio input "true"
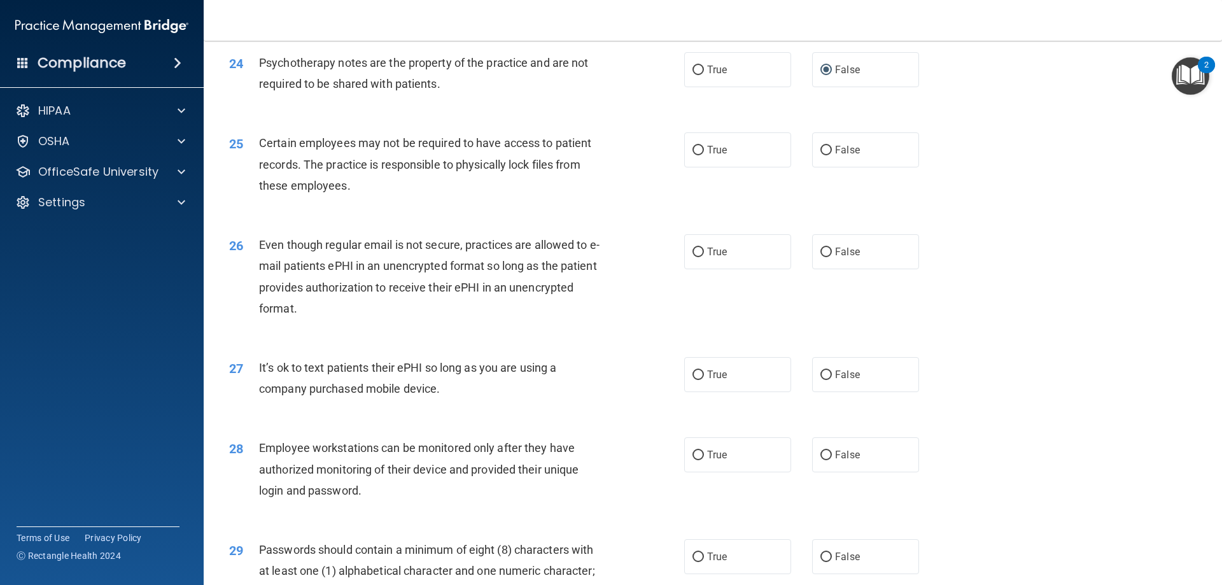
scroll to position [2355, 0]
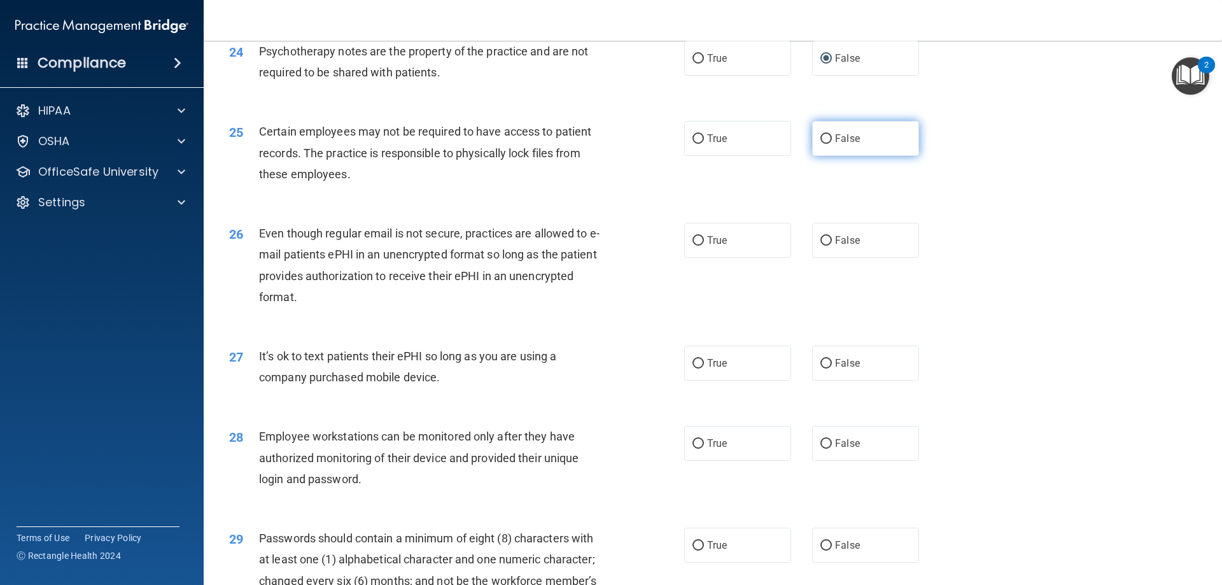
click at [820, 144] on input "False" at bounding box center [825, 139] width 11 height 10
radio input "true"
click at [820, 246] on input "False" at bounding box center [825, 241] width 11 height 10
radio input "true"
click at [820, 369] on input "False" at bounding box center [825, 364] width 11 height 10
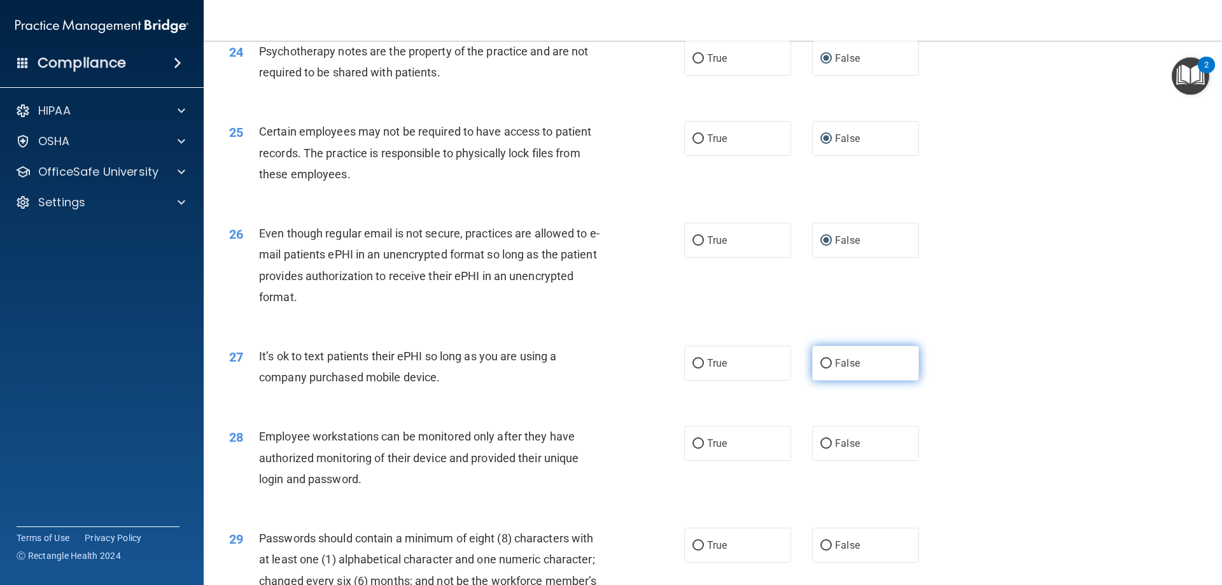
radio input "true"
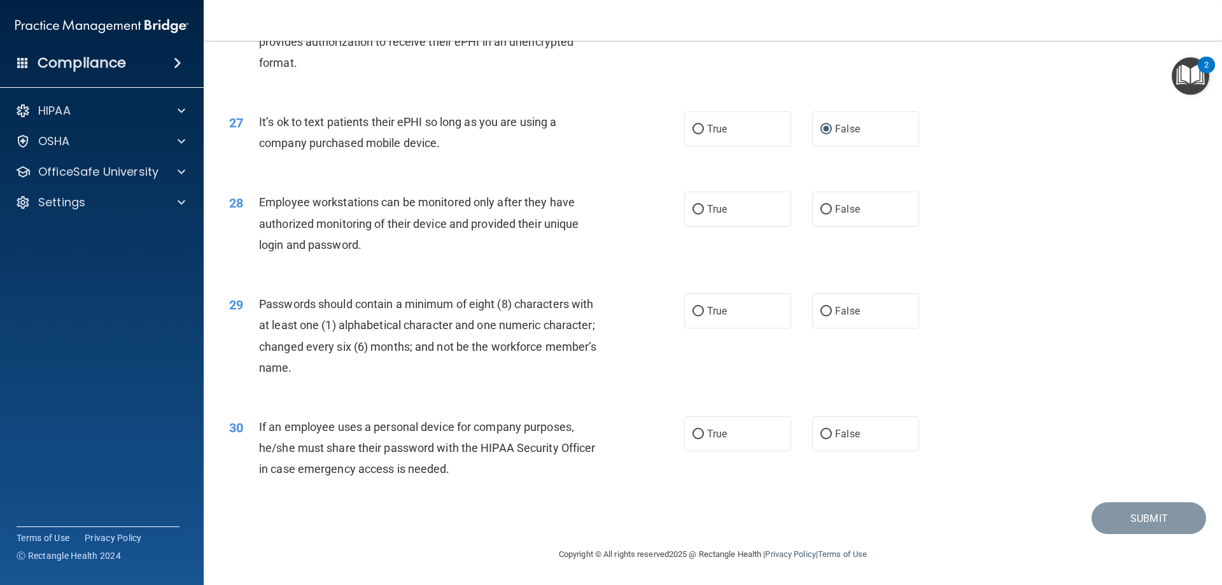
scroll to position [2610, 0]
click at [693, 213] on input "True" at bounding box center [697, 210] width 11 height 10
radio input "true"
click at [696, 308] on input "True" at bounding box center [697, 312] width 11 height 10
radio input "true"
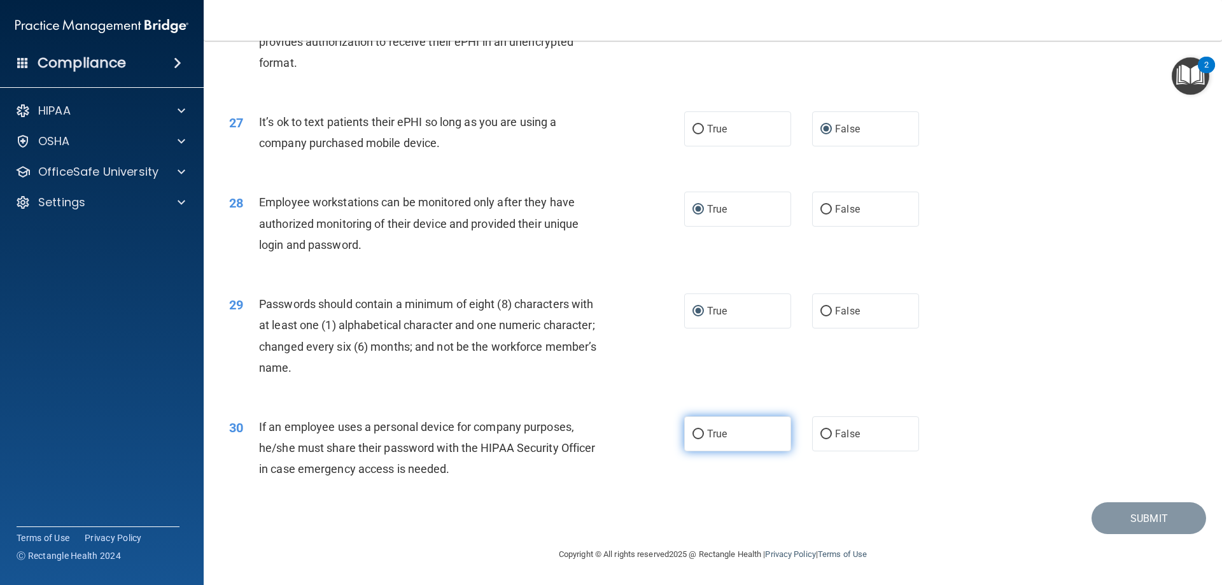
click at [696, 433] on input "True" at bounding box center [697, 435] width 11 height 10
radio input "true"
click at [1139, 517] on button "Submit" at bounding box center [1149, 518] width 115 height 32
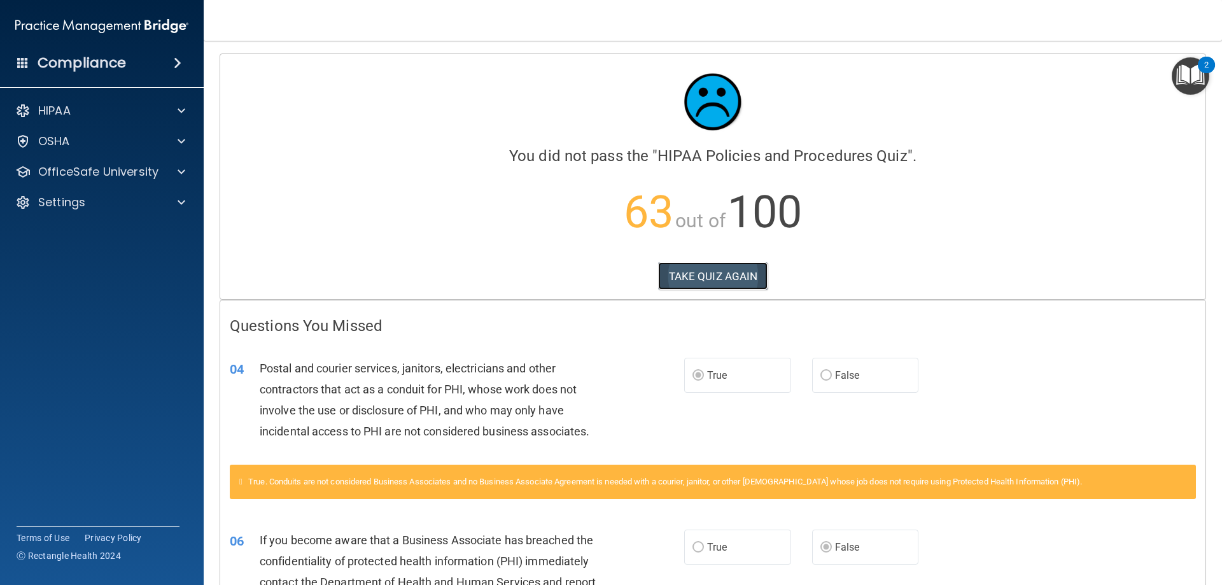
click at [713, 274] on button "TAKE QUIZ AGAIN" at bounding box center [713, 276] width 110 height 28
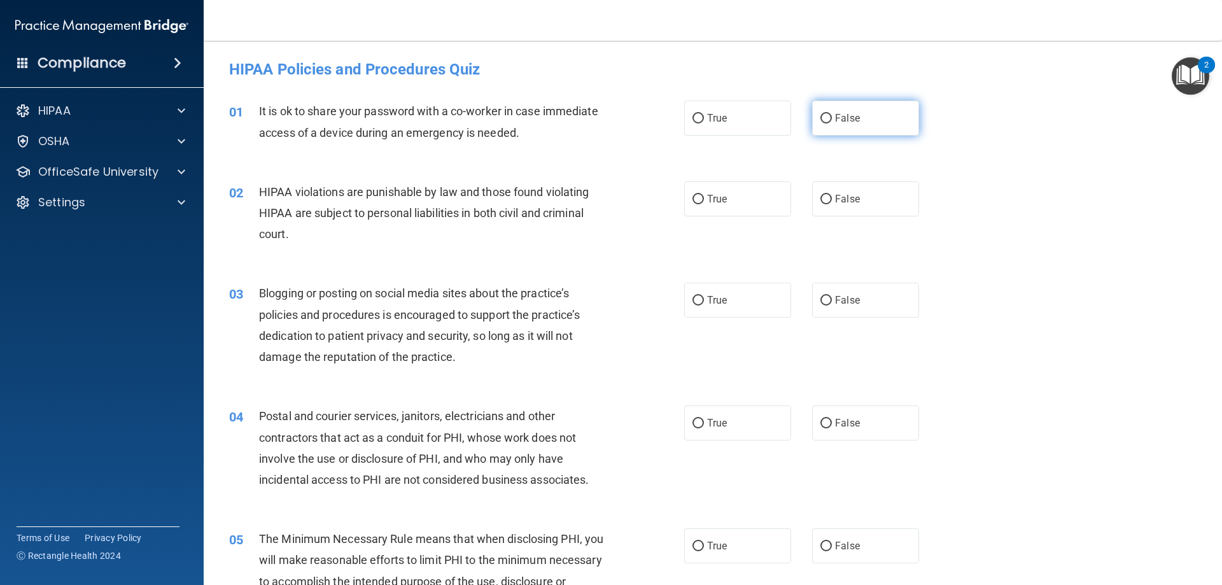
click at [820, 118] on input "False" at bounding box center [825, 119] width 11 height 10
radio input "true"
click at [694, 196] on input "True" at bounding box center [697, 200] width 11 height 10
radio input "true"
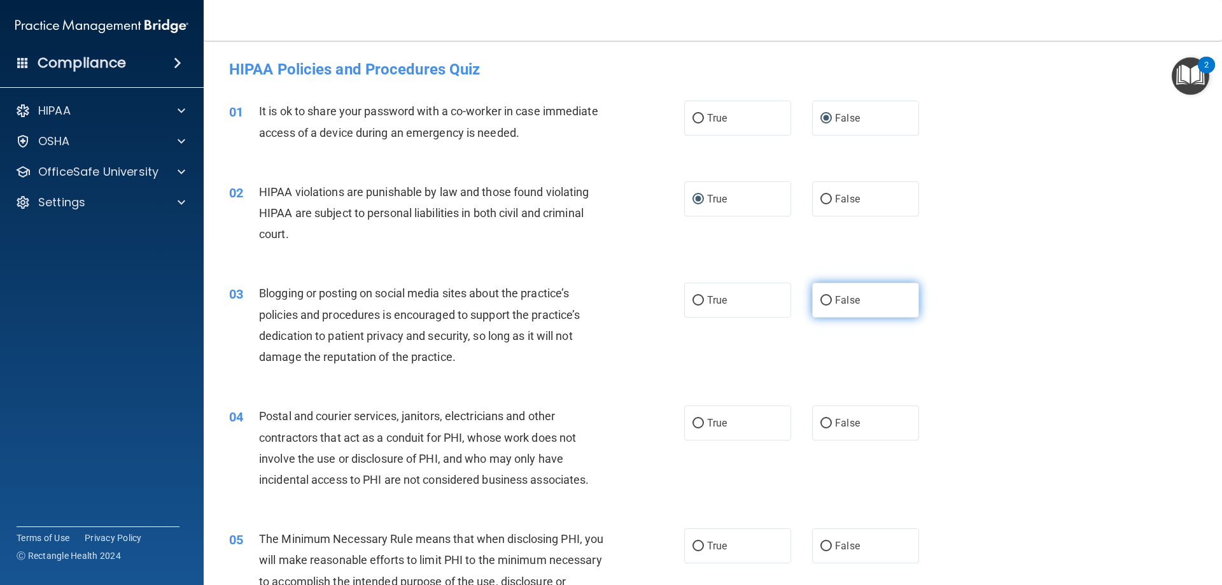
click at [824, 301] on input "False" at bounding box center [825, 301] width 11 height 10
radio input "true"
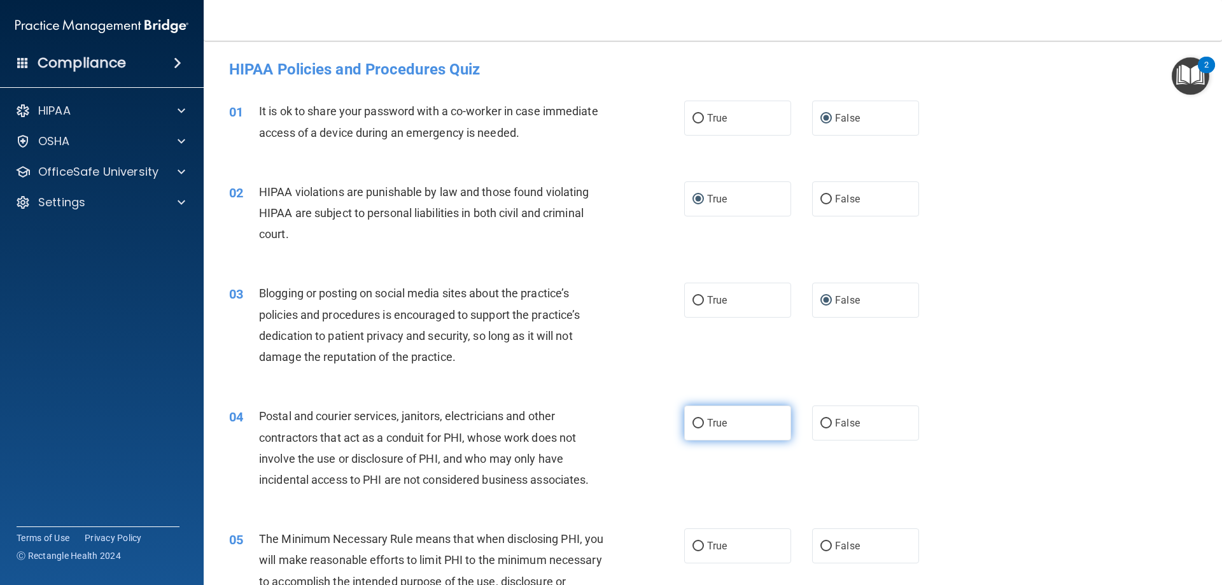
click at [693, 424] on input "True" at bounding box center [697, 424] width 11 height 10
radio input "true"
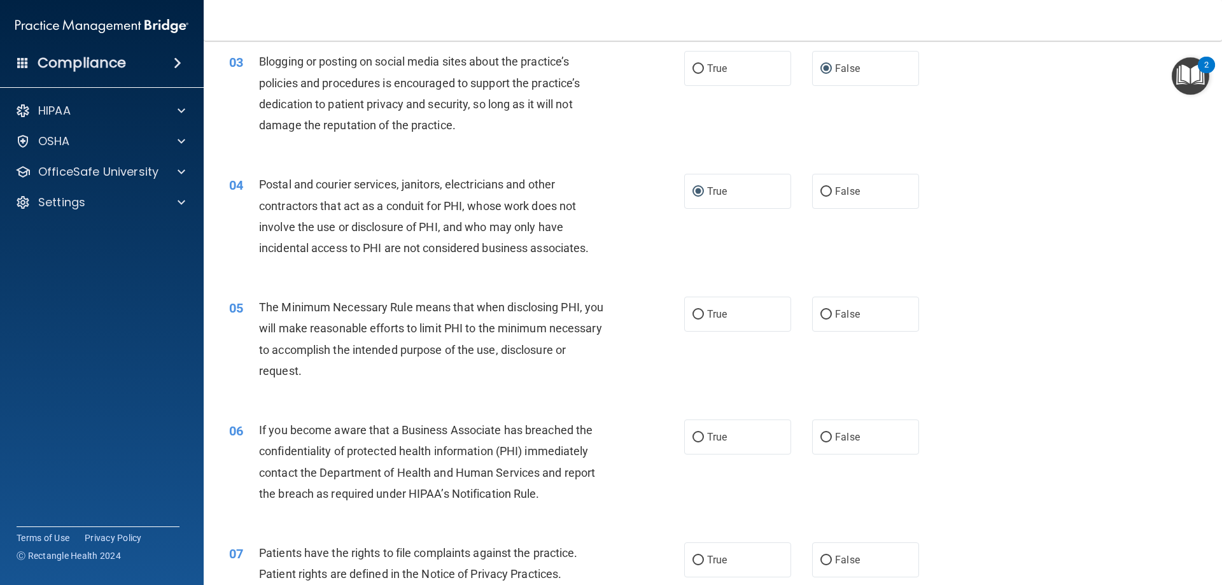
scroll to position [255, 0]
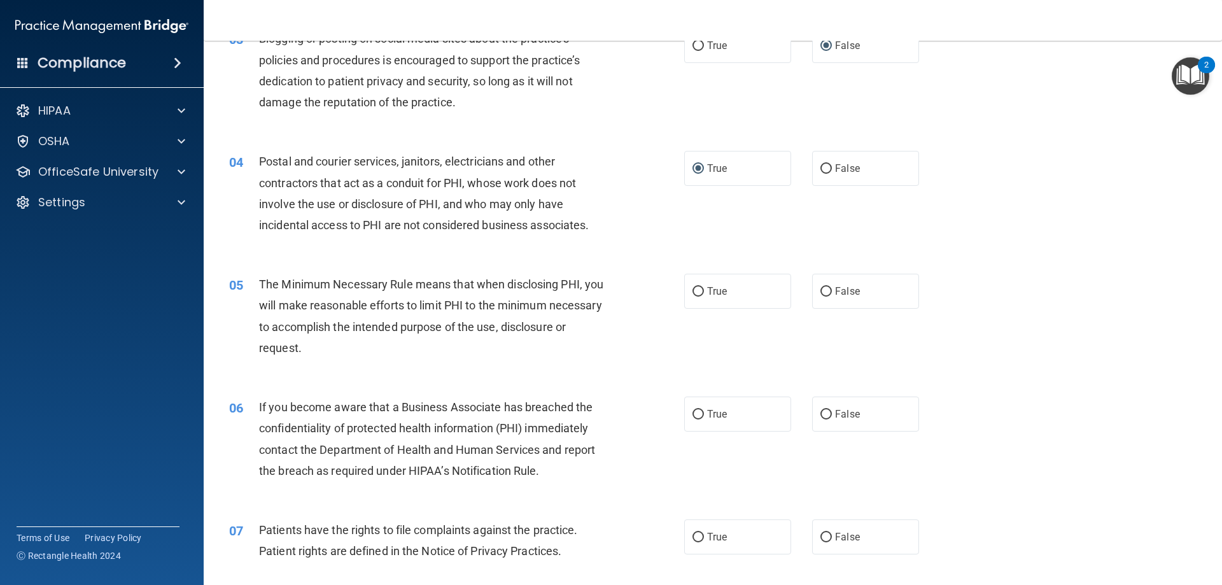
drag, startPoint x: 694, startPoint y: 285, endPoint x: 738, endPoint y: 320, distance: 57.1
click at [695, 285] on label "True" at bounding box center [737, 291] width 107 height 35
click at [695, 287] on input "True" at bounding box center [697, 292] width 11 height 10
radio input "true"
click at [823, 416] on input "False" at bounding box center [825, 415] width 11 height 10
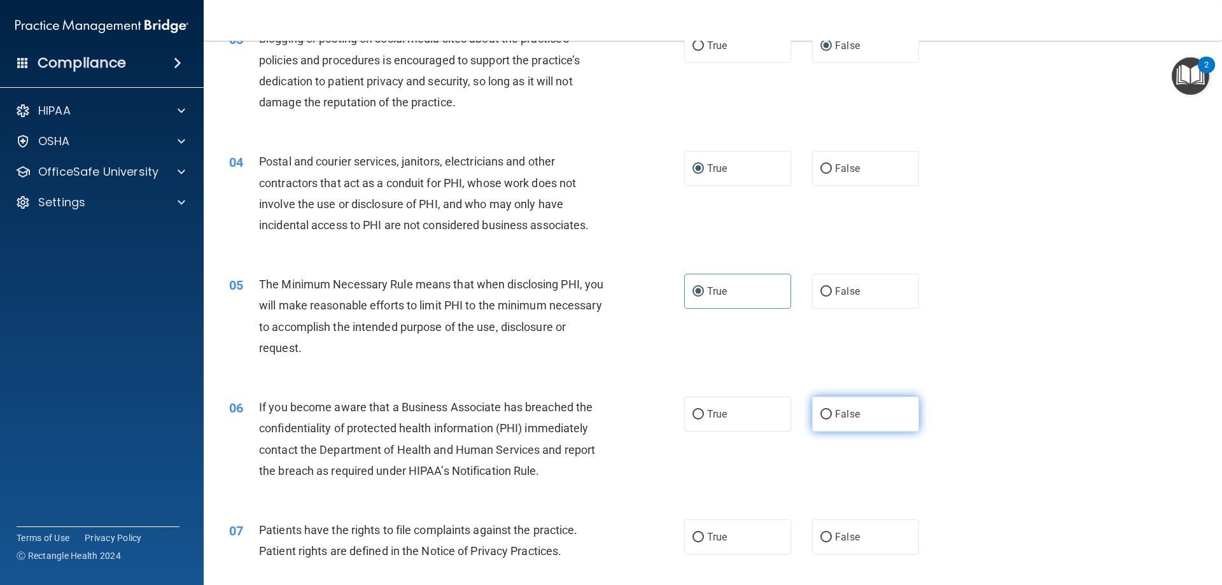
radio input "true"
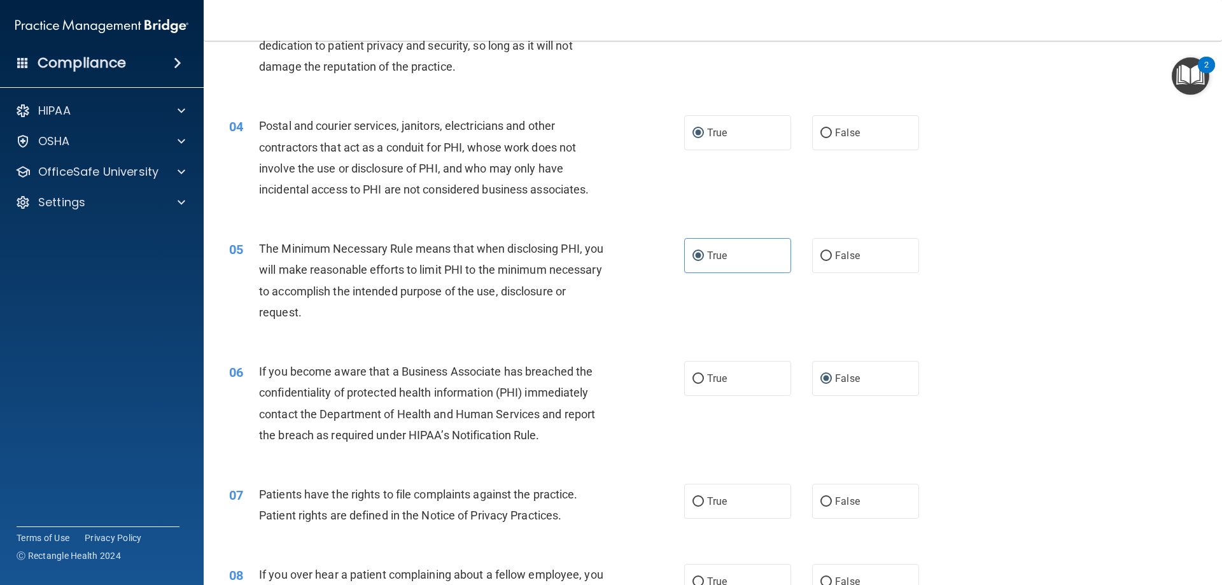
scroll to position [382, 0]
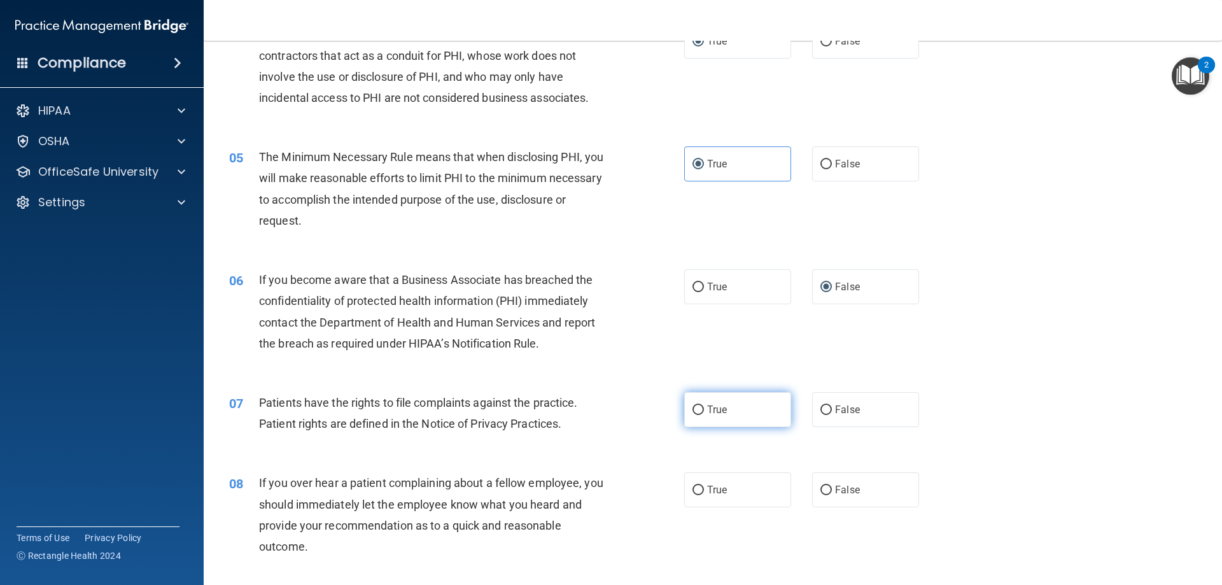
click at [694, 407] on input "True" at bounding box center [697, 410] width 11 height 10
radio input "true"
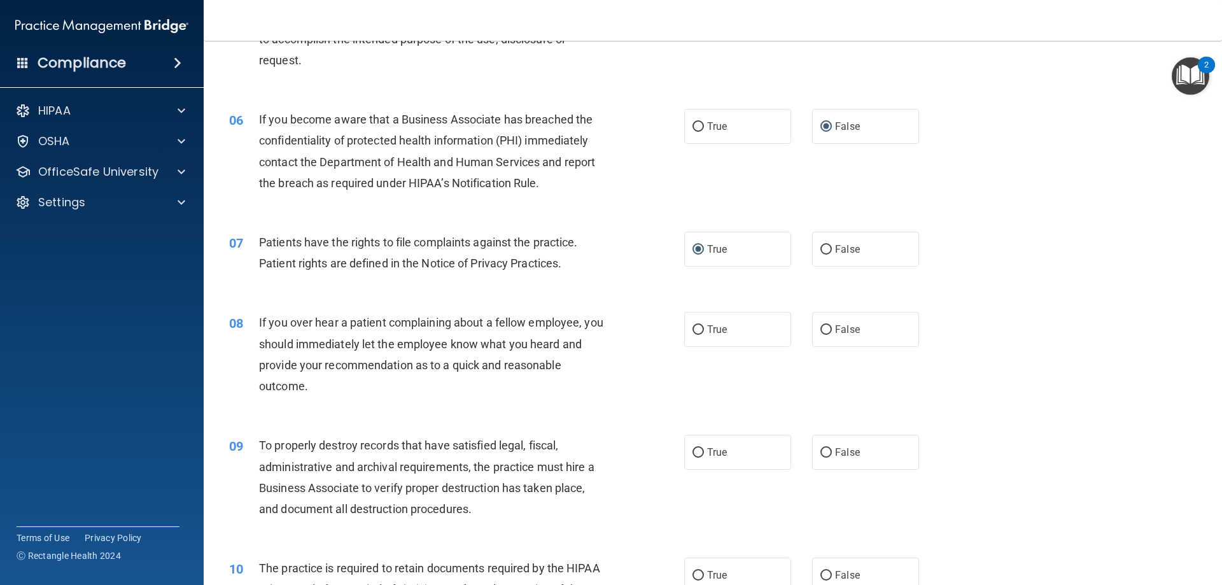
scroll to position [573, 0]
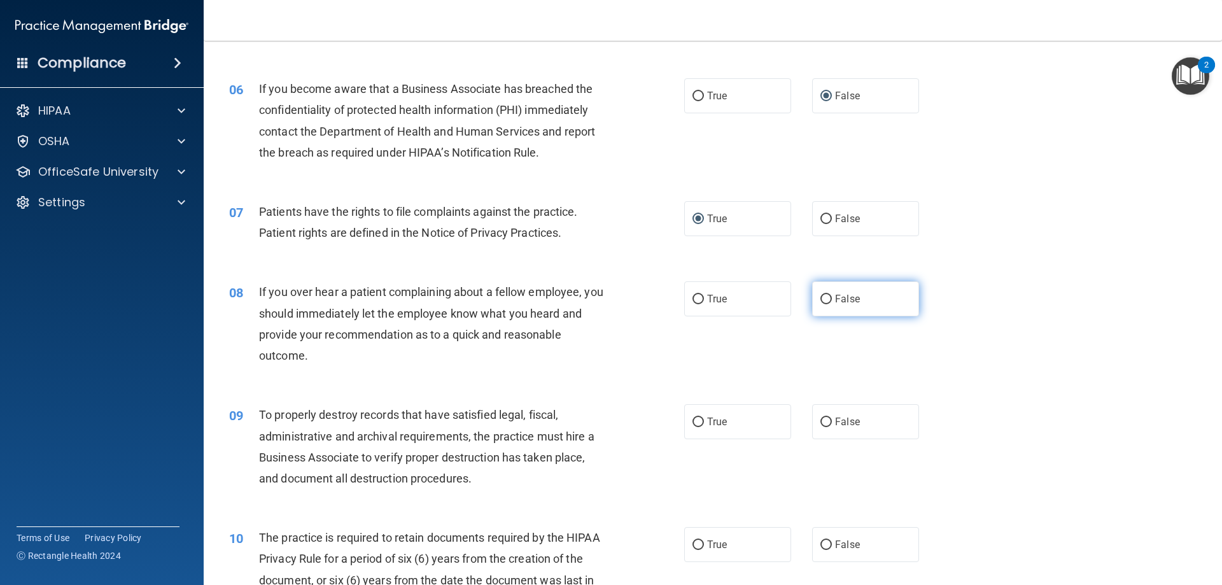
click at [825, 300] on input "False" at bounding box center [825, 300] width 11 height 10
radio input "true"
click at [824, 422] on input "False" at bounding box center [825, 423] width 11 height 10
radio input "true"
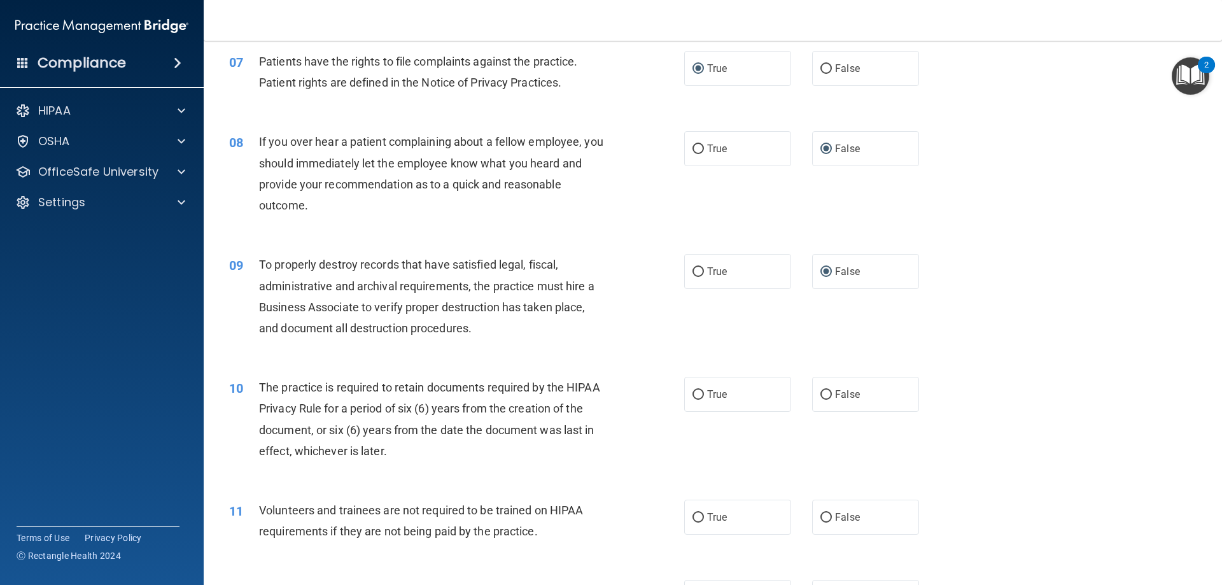
scroll to position [764, 0]
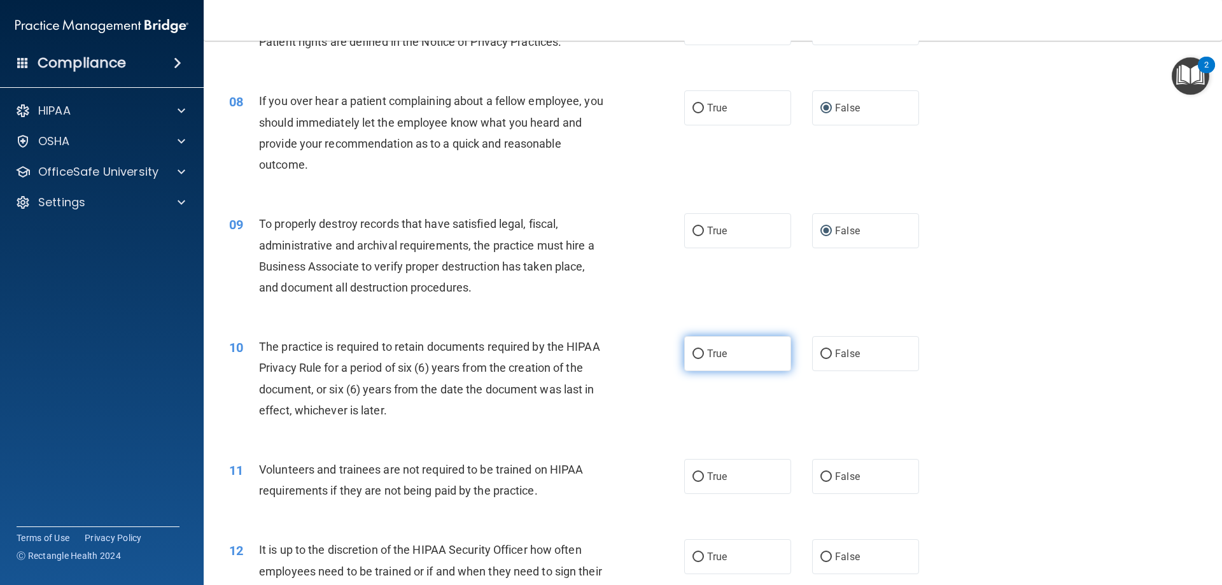
click at [696, 355] on input "True" at bounding box center [697, 354] width 11 height 10
radio input "true"
click at [820, 475] on input "False" at bounding box center [825, 477] width 11 height 10
radio input "true"
click at [822, 557] on input "False" at bounding box center [825, 557] width 11 height 10
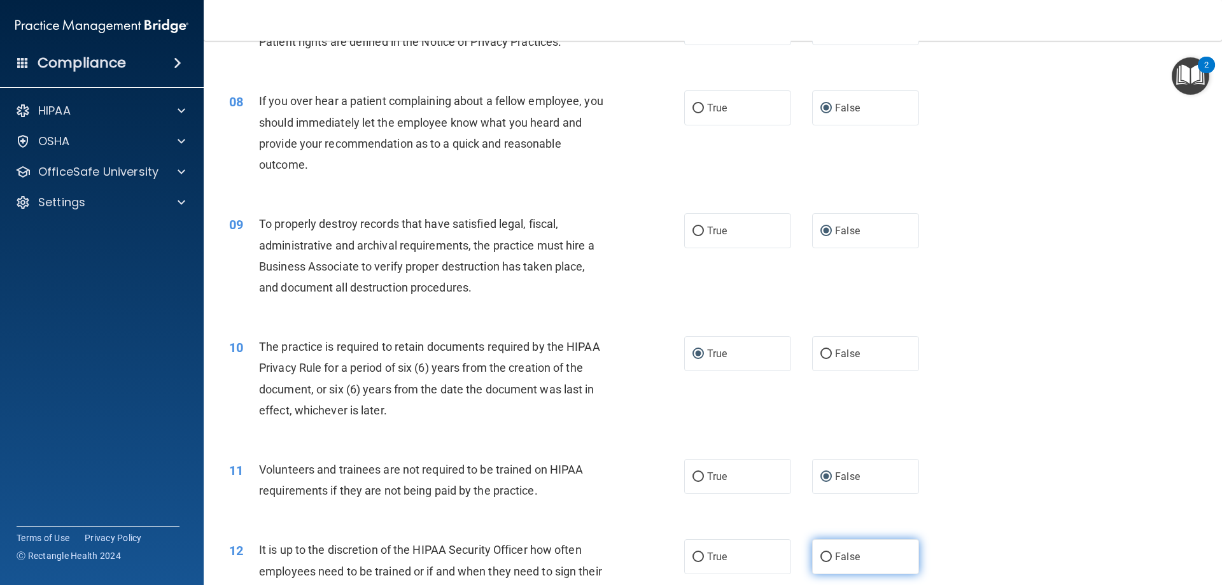
radio input "true"
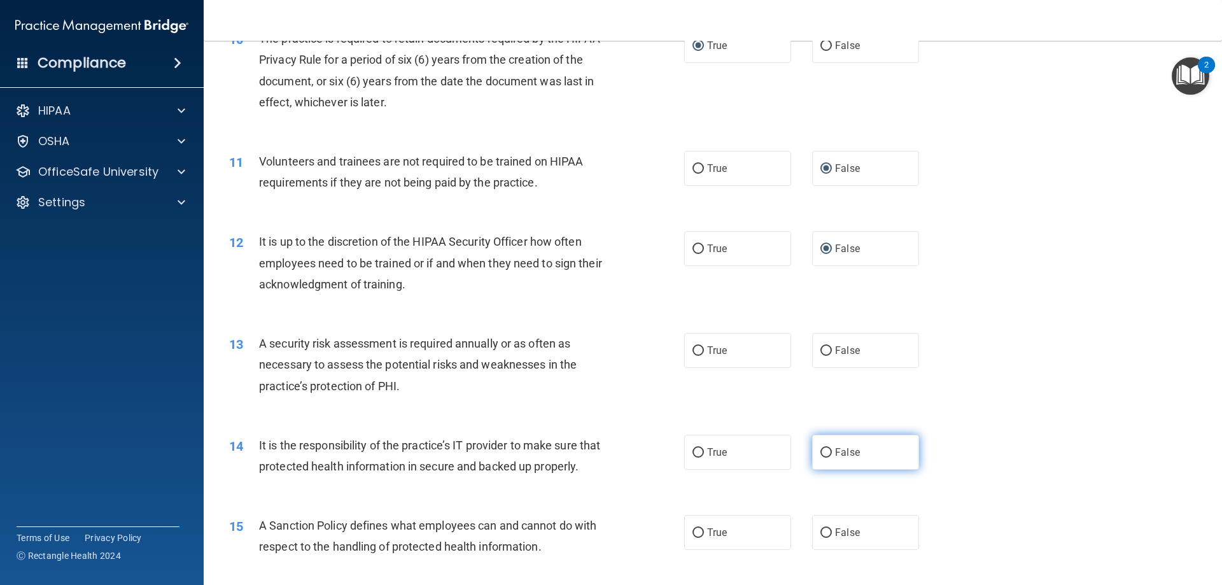
scroll to position [1082, 0]
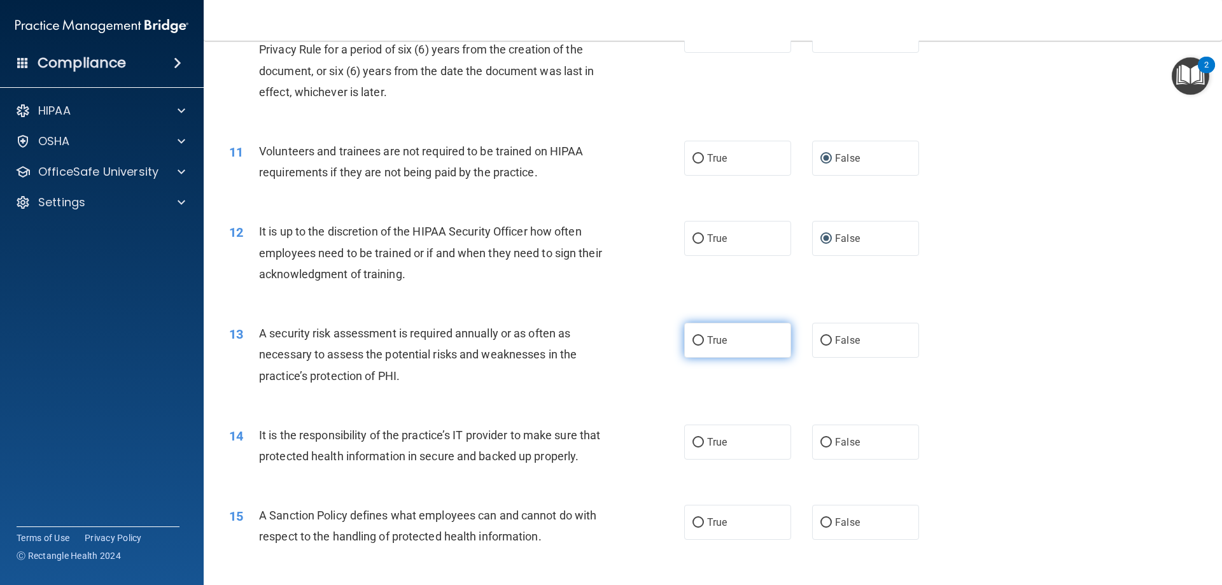
click at [693, 341] on input "True" at bounding box center [697, 341] width 11 height 10
radio input "true"
click at [823, 441] on input "False" at bounding box center [825, 443] width 11 height 10
radio input "true"
click at [822, 528] on input "False" at bounding box center [825, 523] width 11 height 10
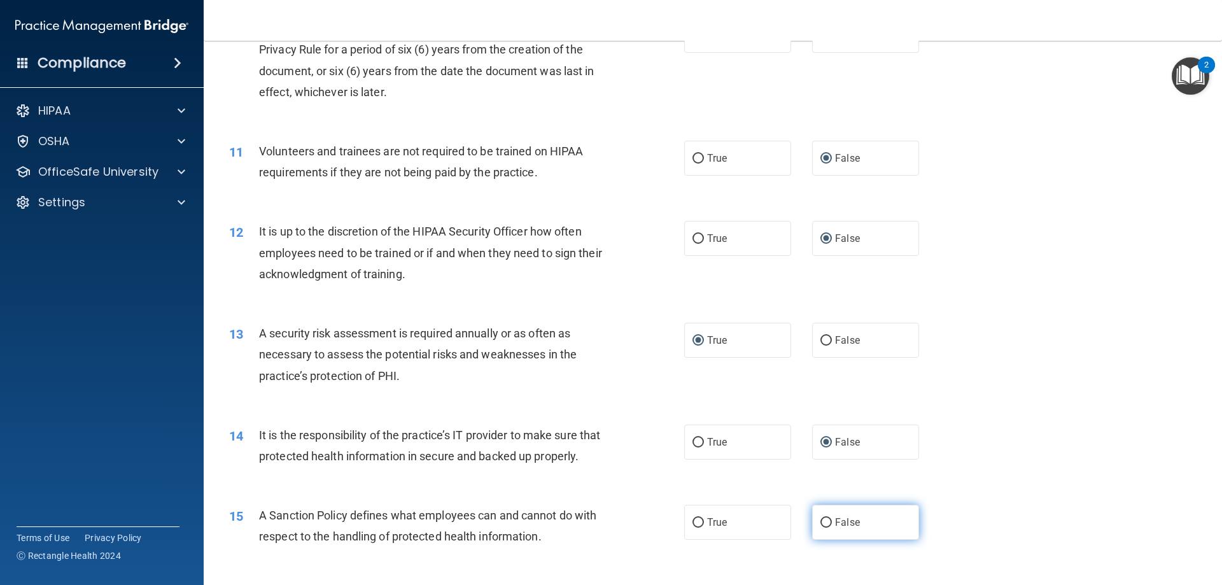
radio input "true"
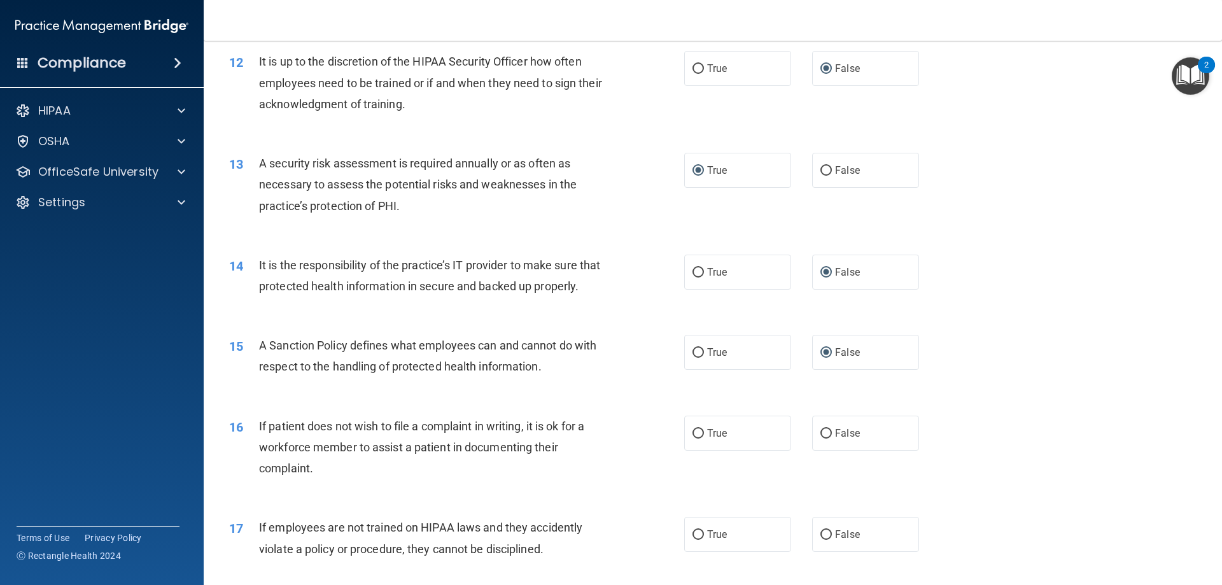
scroll to position [1337, 0]
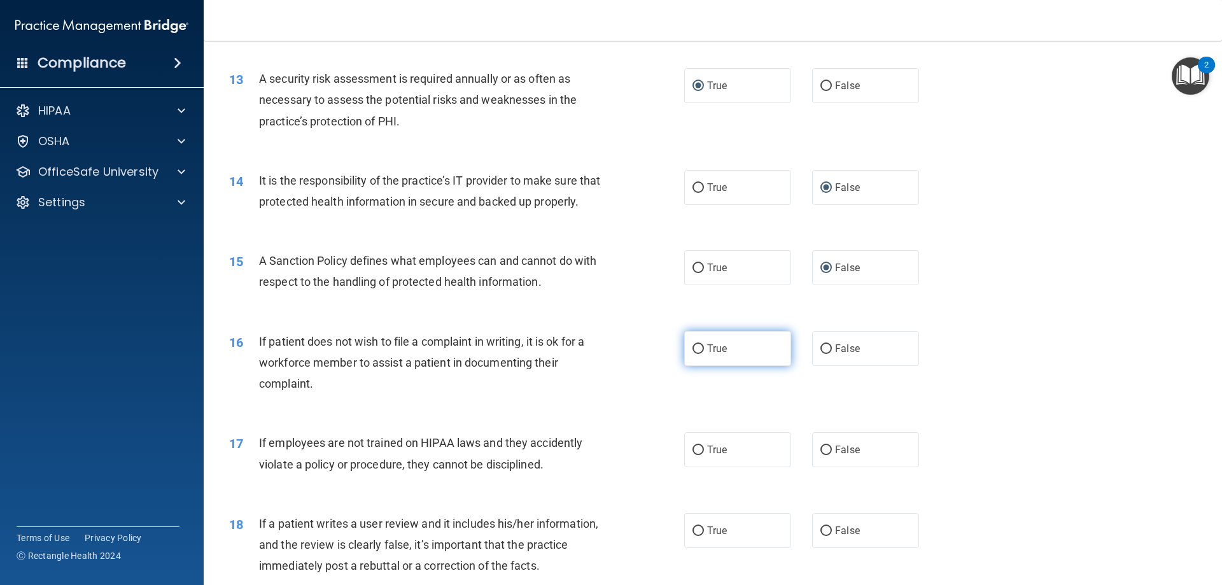
click at [692, 354] on input "True" at bounding box center [697, 349] width 11 height 10
radio input "true"
click at [820, 455] on input "False" at bounding box center [825, 451] width 11 height 10
radio input "true"
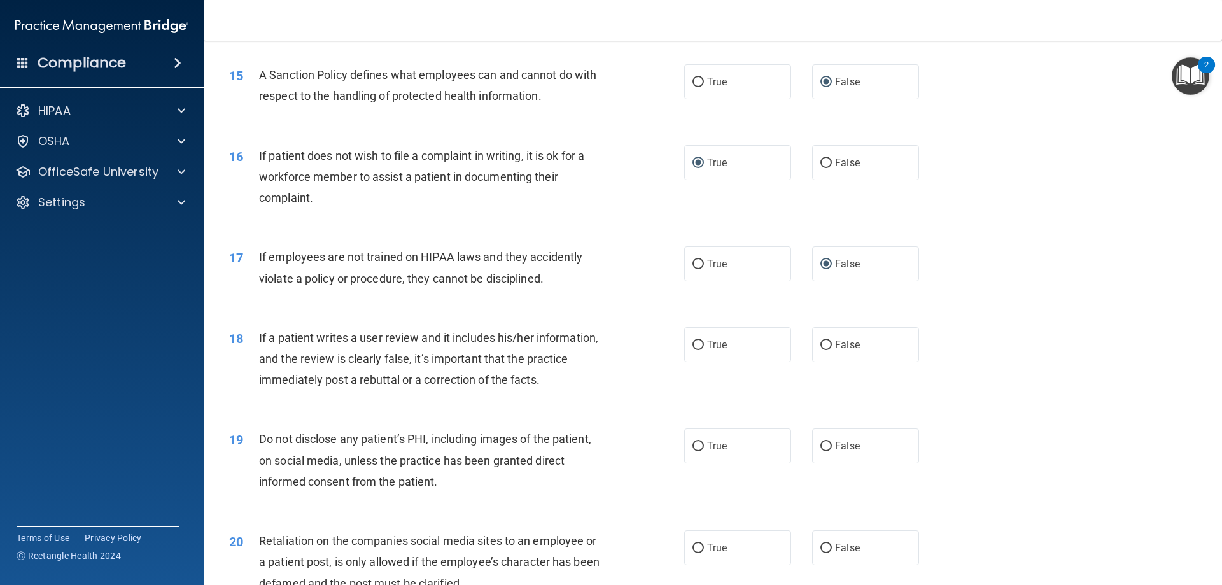
scroll to position [1528, 0]
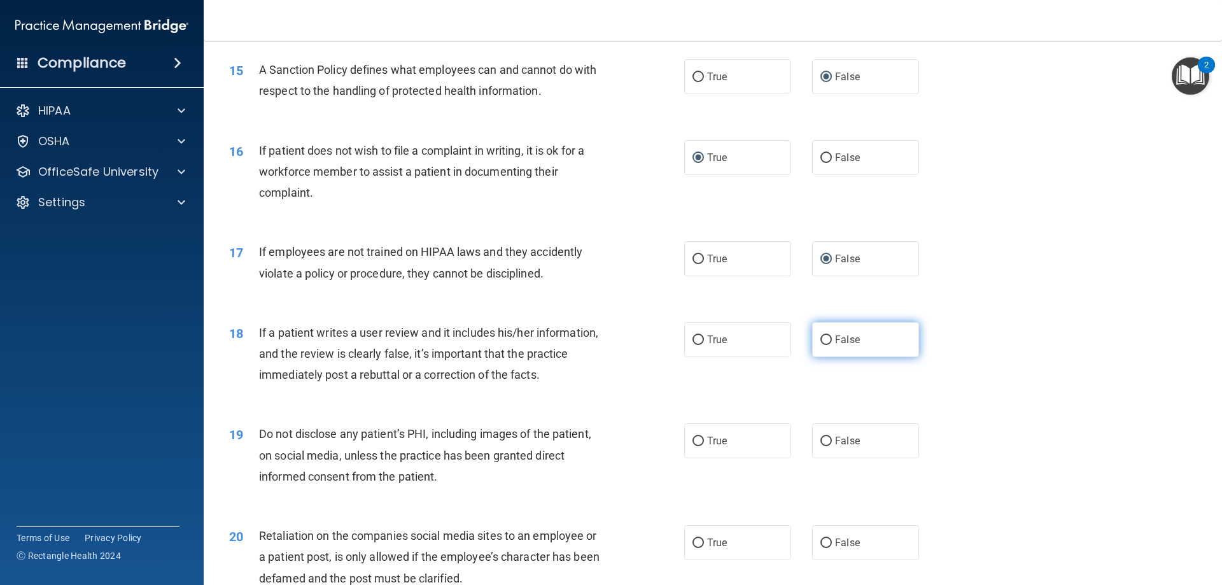
click at [820, 345] on input "False" at bounding box center [825, 340] width 11 height 10
radio input "true"
click at [698, 446] on input "True" at bounding box center [697, 442] width 11 height 10
radio input "true"
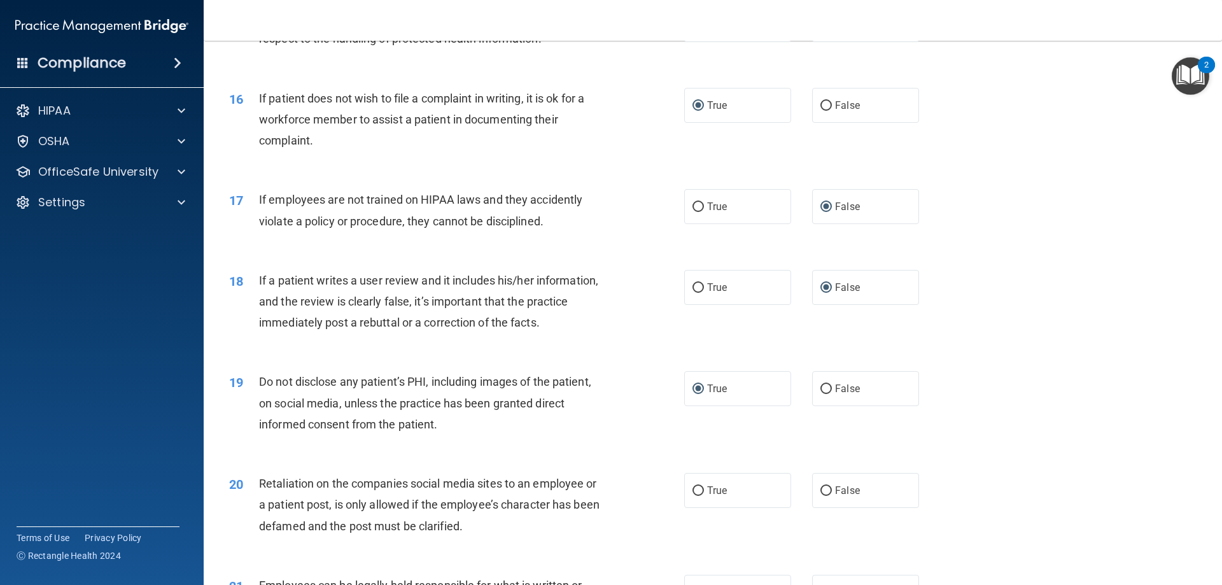
scroll to position [1718, 0]
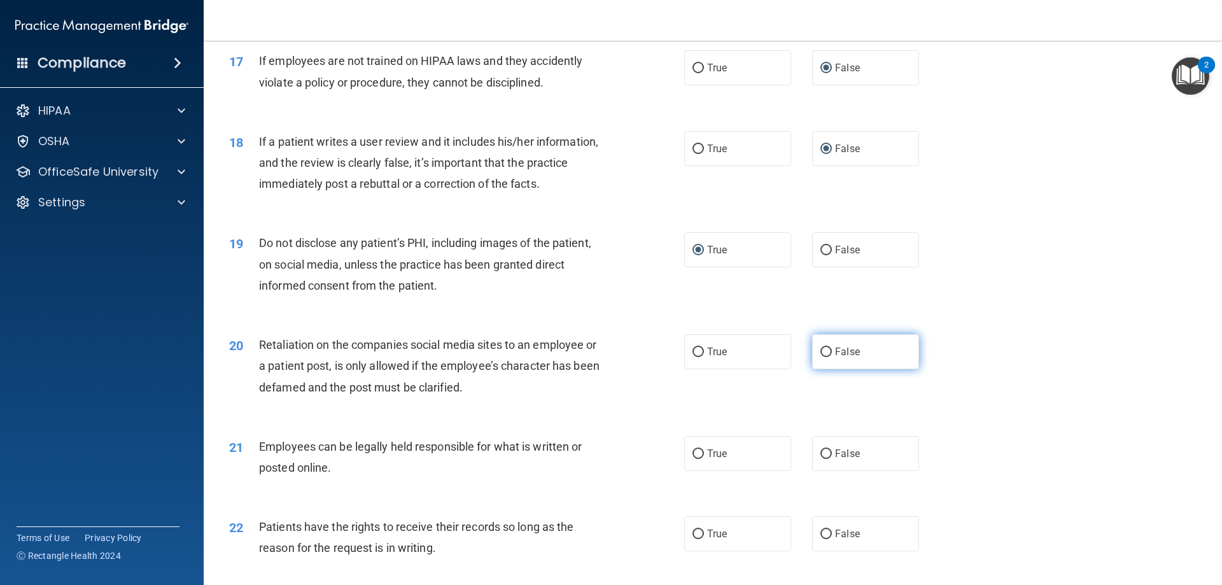
click at [820, 357] on input "False" at bounding box center [825, 353] width 11 height 10
radio input "true"
click at [692, 459] on input "True" at bounding box center [697, 454] width 11 height 10
radio input "true"
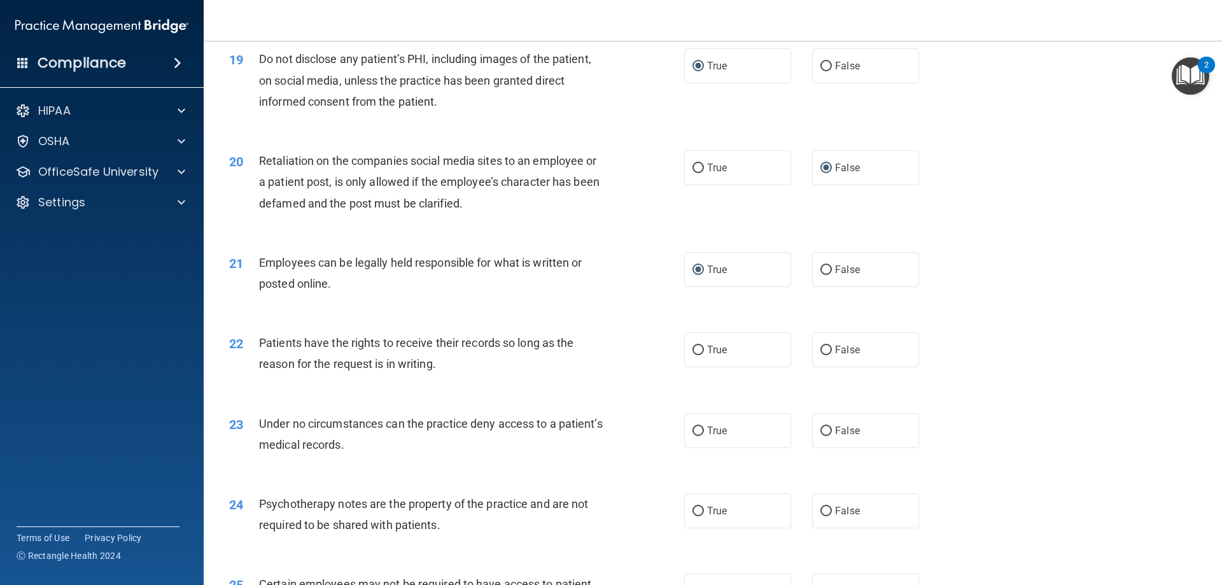
scroll to position [1909, 0]
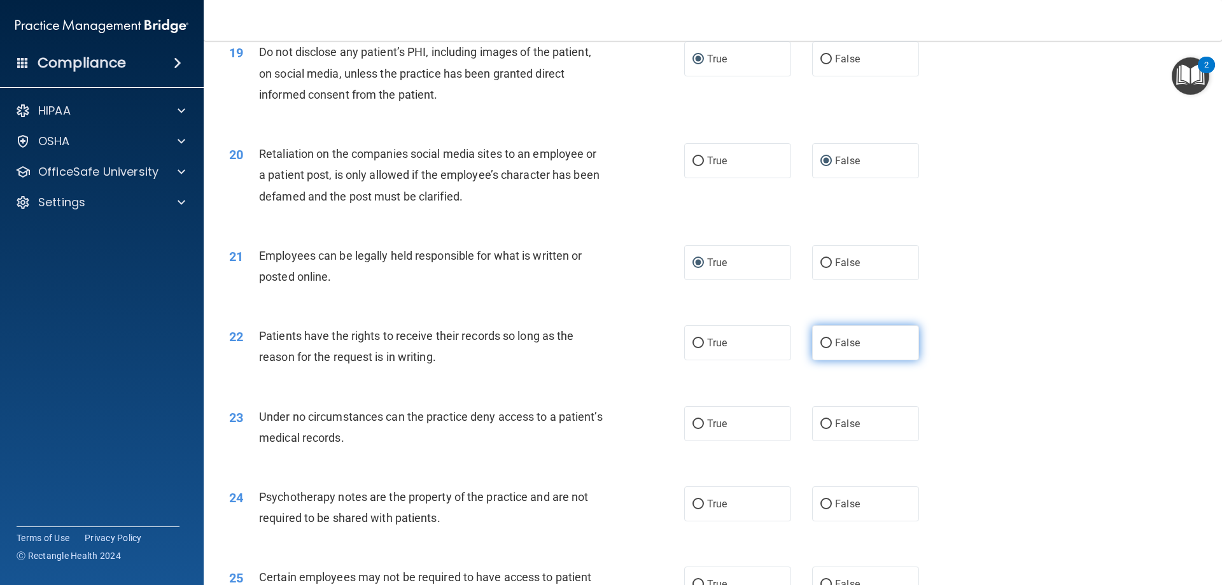
click at [820, 348] on input "False" at bounding box center [825, 344] width 11 height 10
radio input "true"
click at [820, 429] on input "False" at bounding box center [825, 424] width 11 height 10
radio input "true"
click at [693, 509] on input "True" at bounding box center [697, 505] width 11 height 10
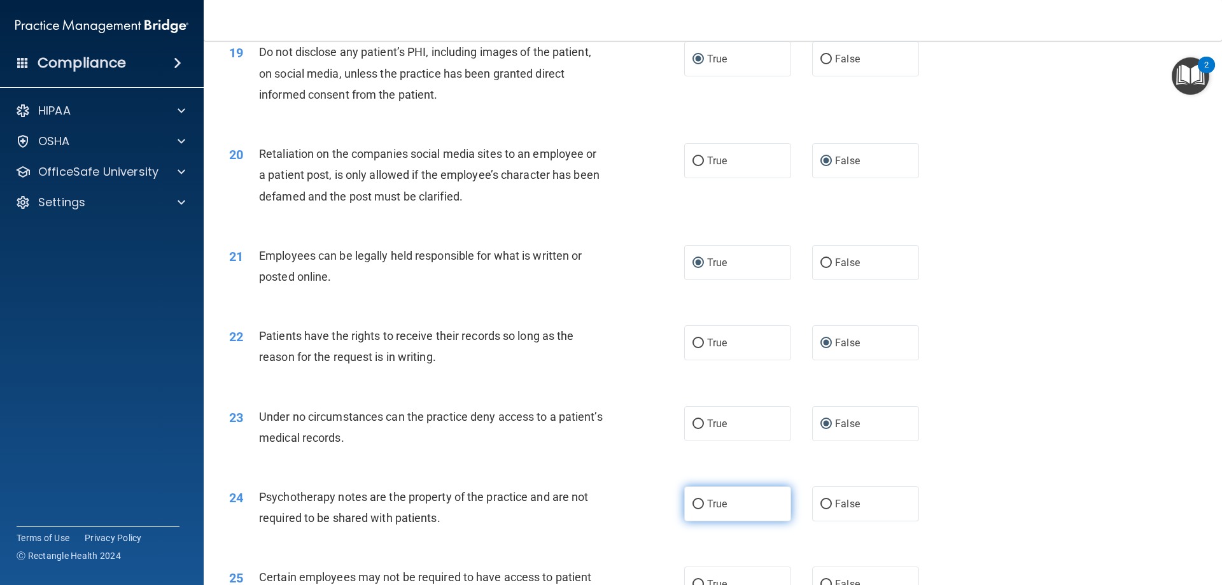
radio input "true"
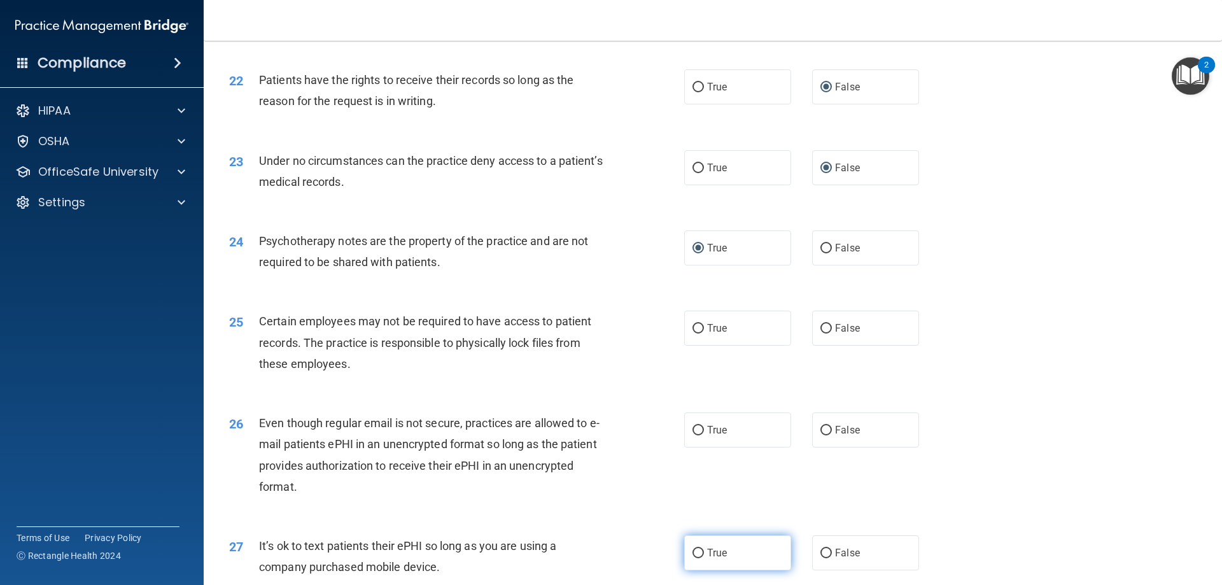
scroll to position [2228, 0]
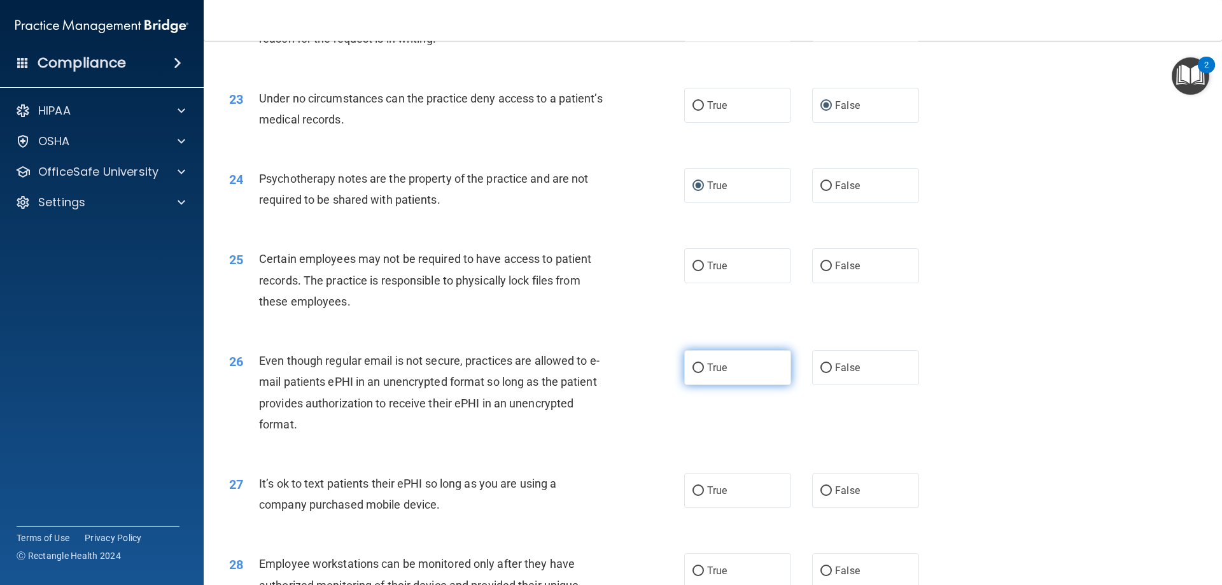
click at [694, 373] on input "True" at bounding box center [697, 368] width 11 height 10
radio input "true"
click at [694, 271] on input "True" at bounding box center [697, 267] width 11 height 10
radio input "true"
click at [820, 496] on input "False" at bounding box center [825, 491] width 11 height 10
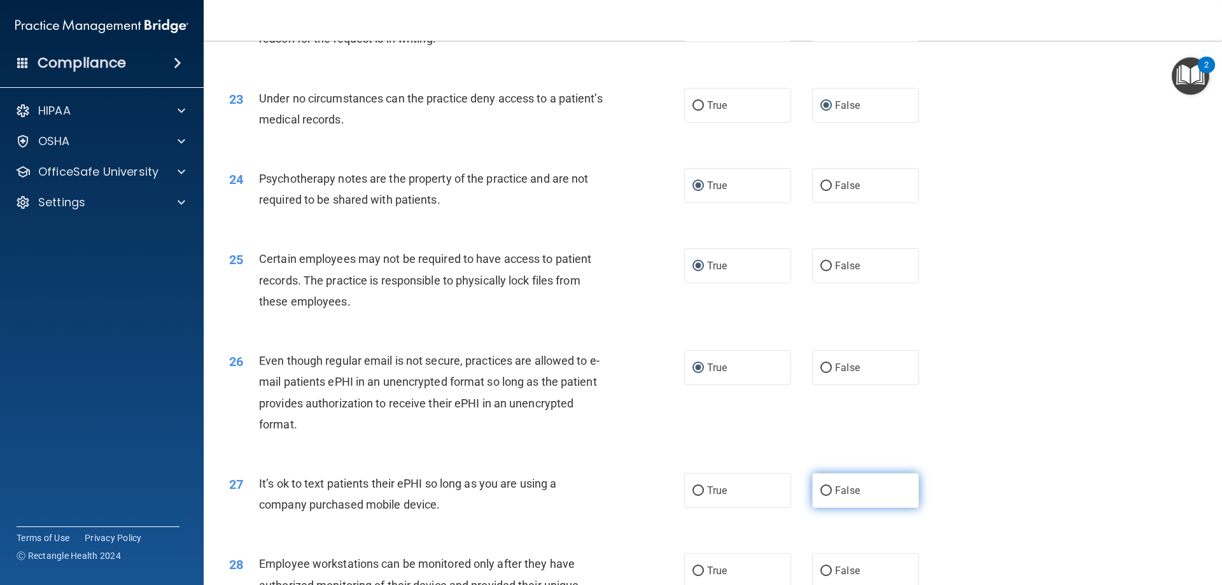
radio input "true"
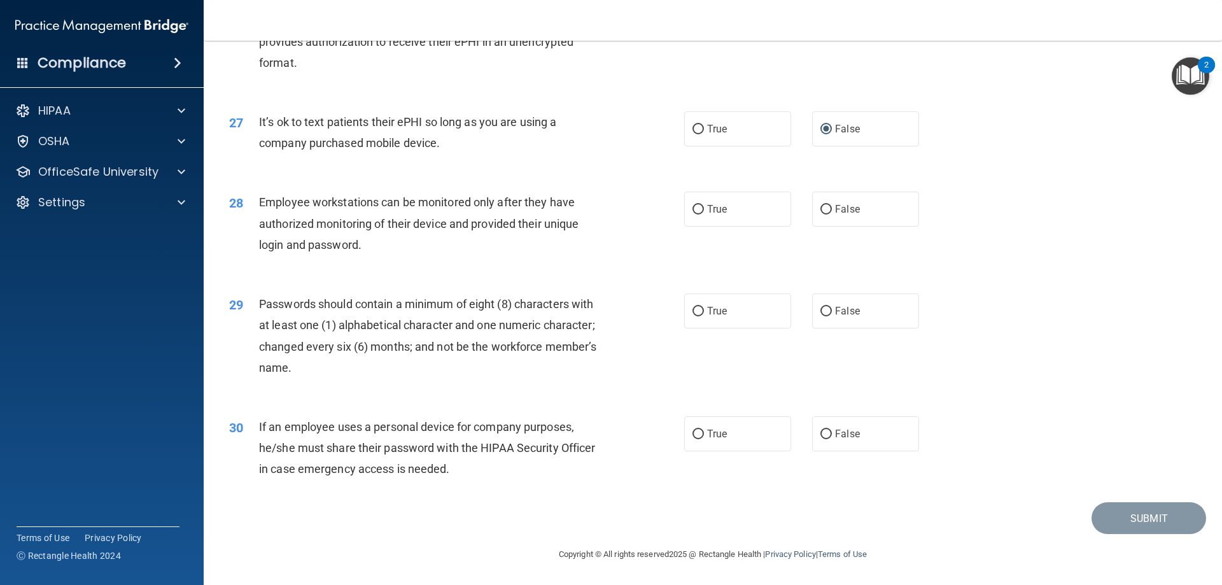
scroll to position [2610, 0]
click at [820, 212] on input "False" at bounding box center [825, 210] width 11 height 10
radio input "true"
click at [692, 314] on input "True" at bounding box center [697, 312] width 11 height 10
radio input "true"
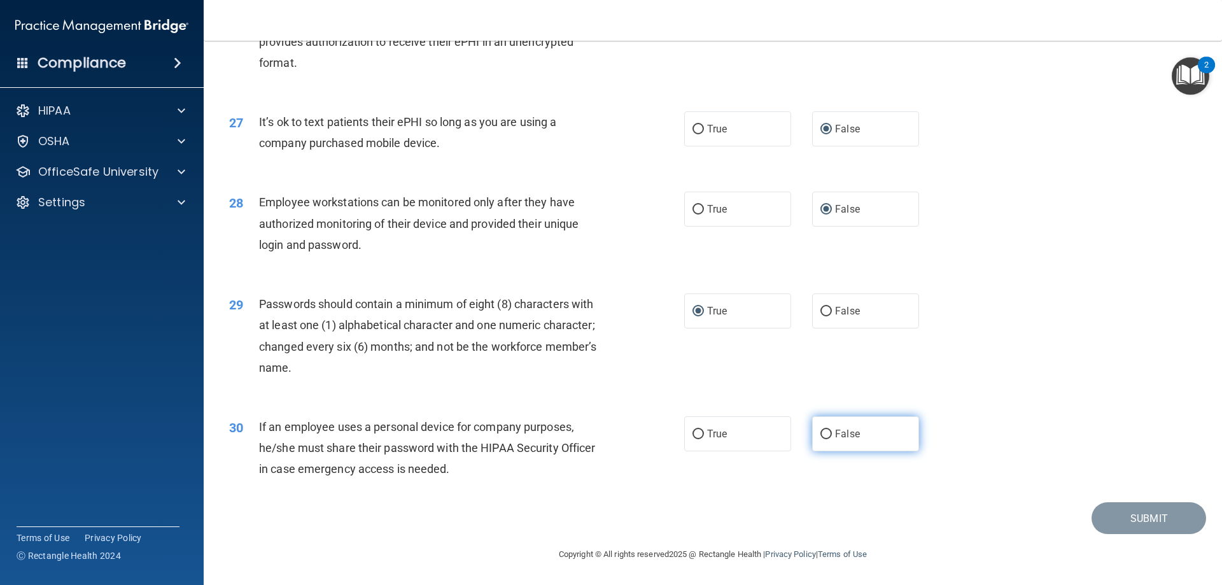
click at [820, 435] on input "False" at bounding box center [825, 435] width 11 height 10
radio input "true"
click at [1120, 520] on button "Submit" at bounding box center [1149, 518] width 115 height 32
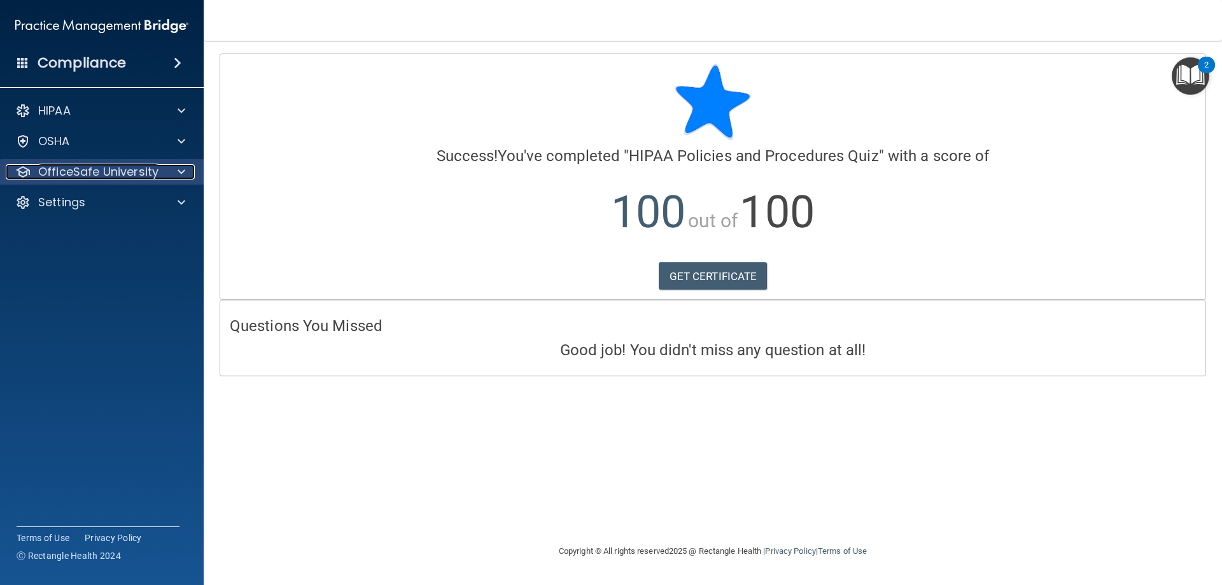
click at [171, 171] on div at bounding box center [180, 171] width 32 height 15
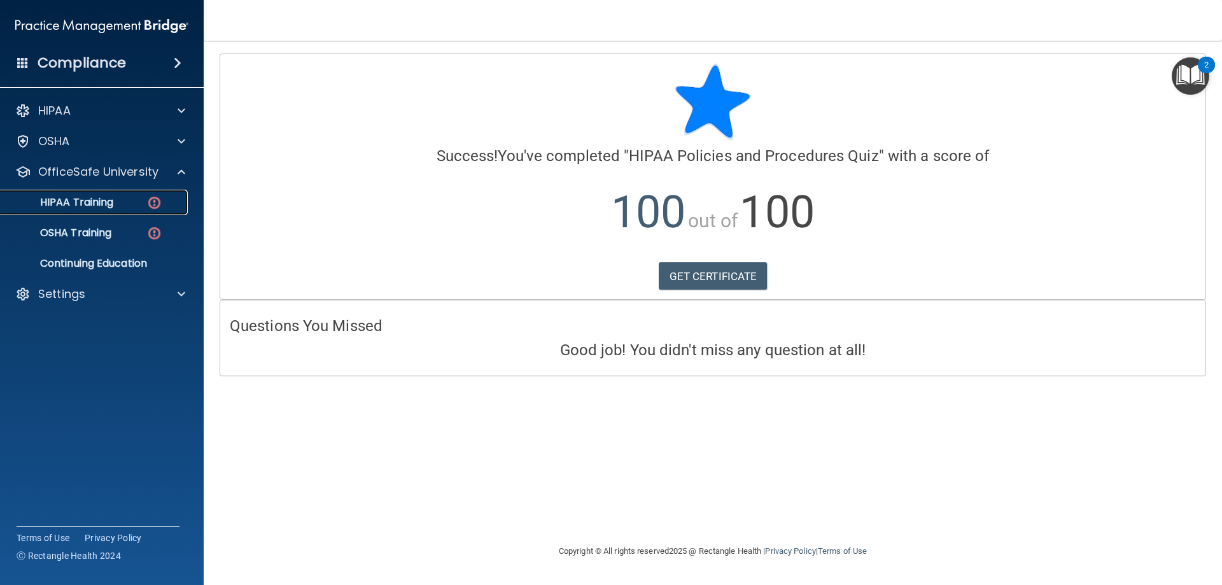
click at [102, 207] on p "HIPAA Training" at bounding box center [60, 202] width 105 height 13
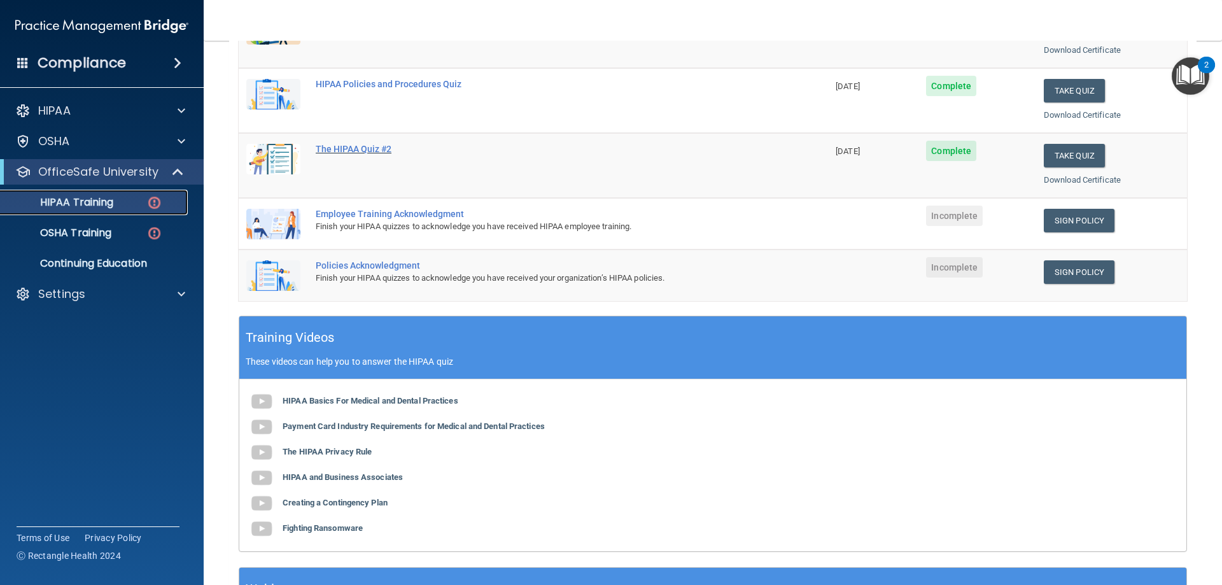
scroll to position [255, 0]
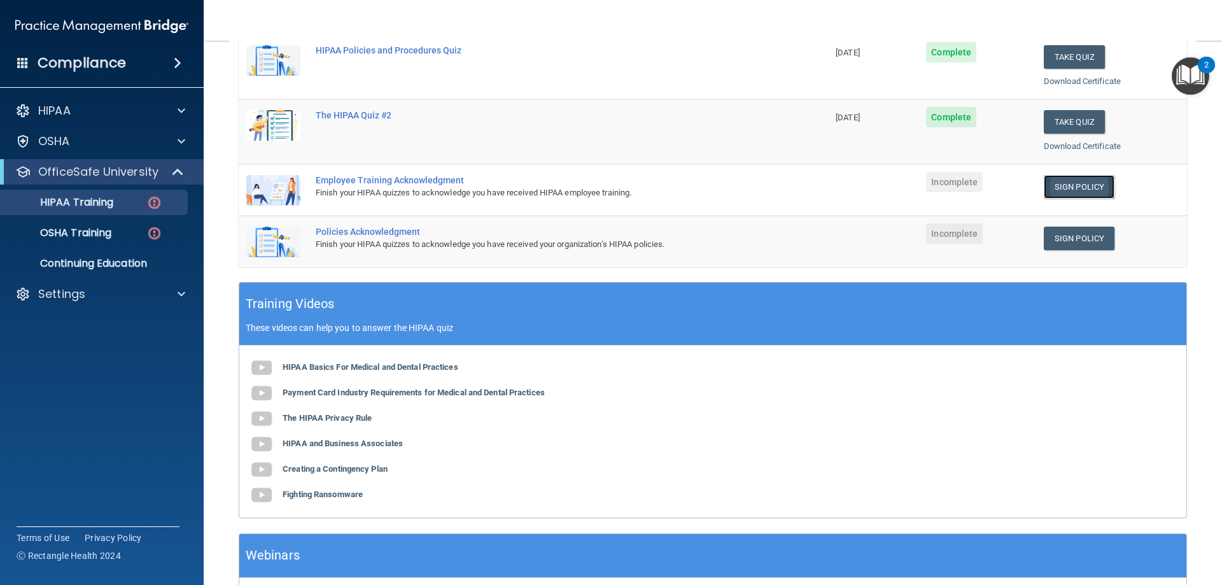
click at [1057, 182] on link "Sign Policy" at bounding box center [1079, 187] width 71 height 24
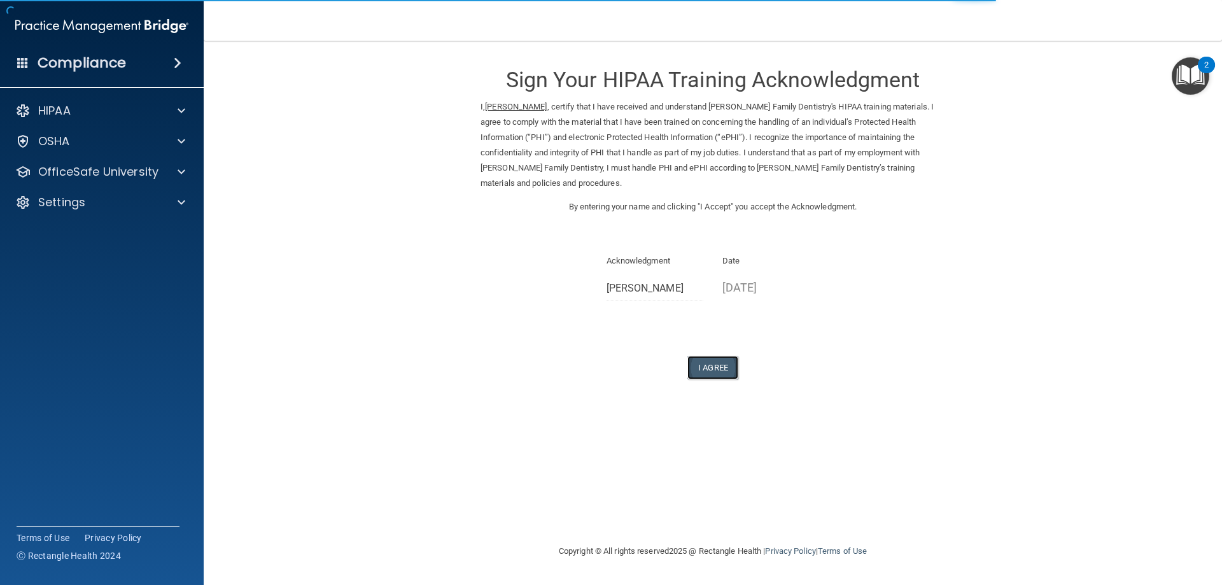
click at [719, 356] on button "I Agree" at bounding box center [712, 368] width 51 height 24
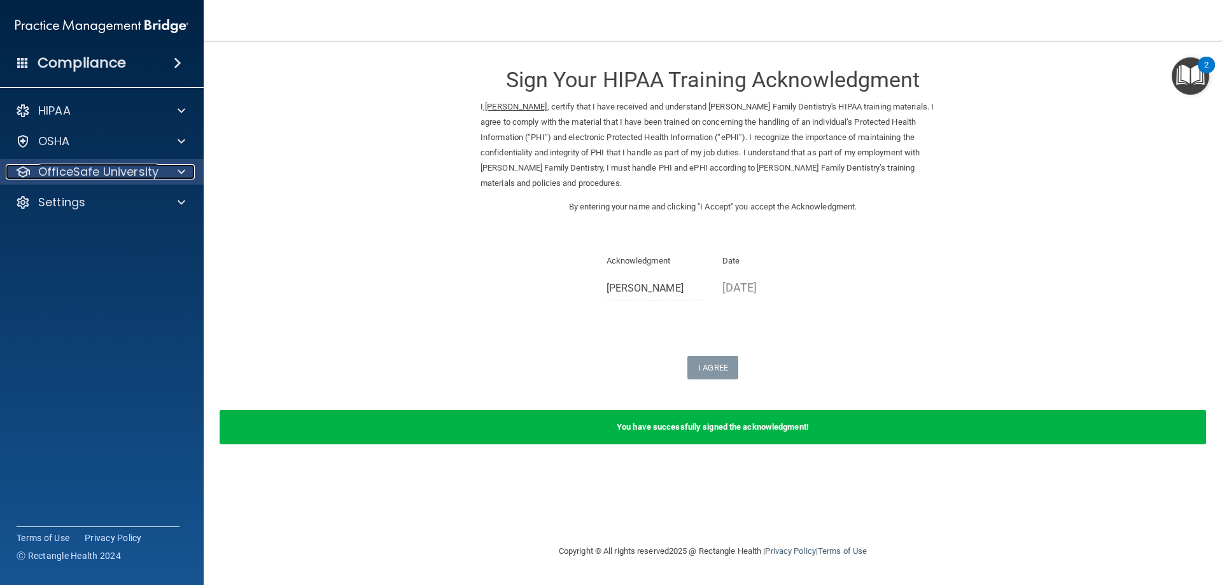
click at [115, 172] on p "OfficeSafe University" at bounding box center [98, 171] width 120 height 15
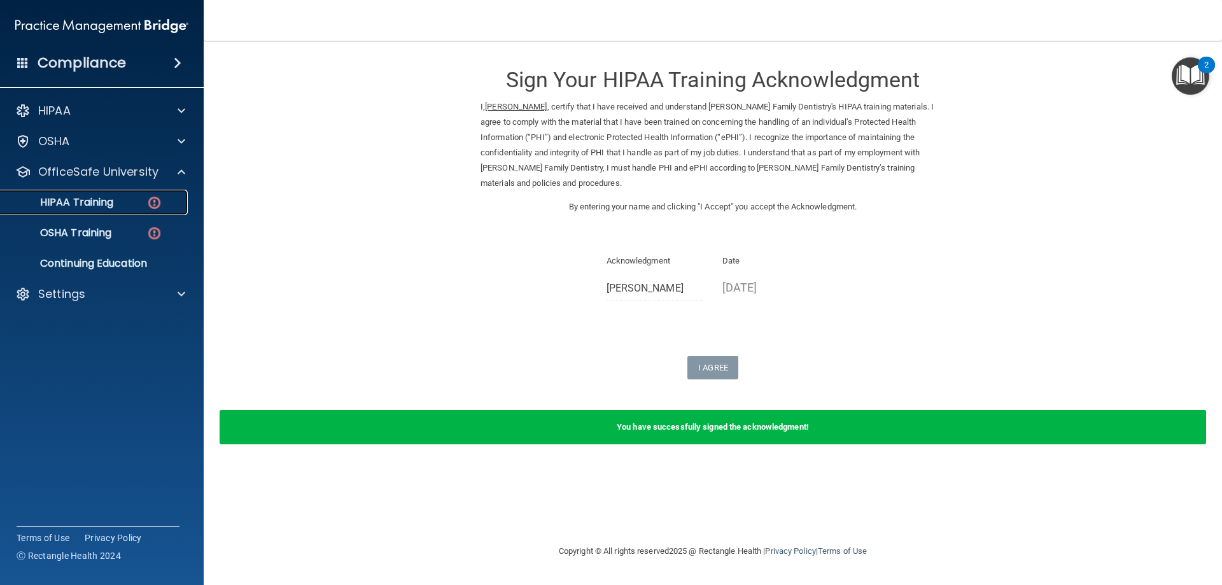
click at [94, 198] on p "HIPAA Training" at bounding box center [60, 202] width 105 height 13
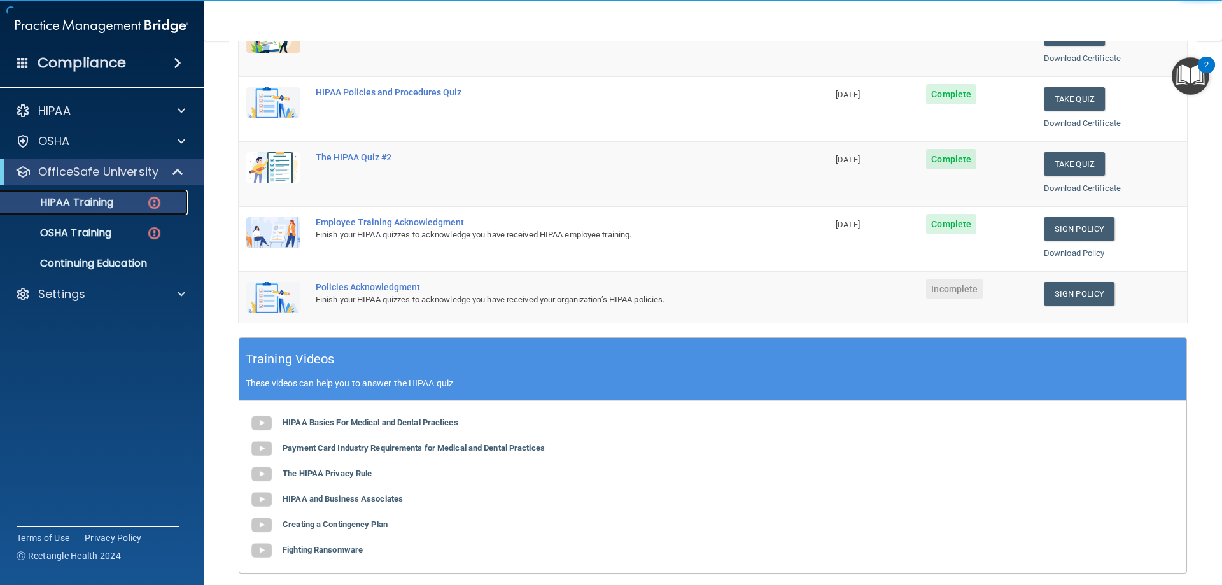
scroll to position [255, 0]
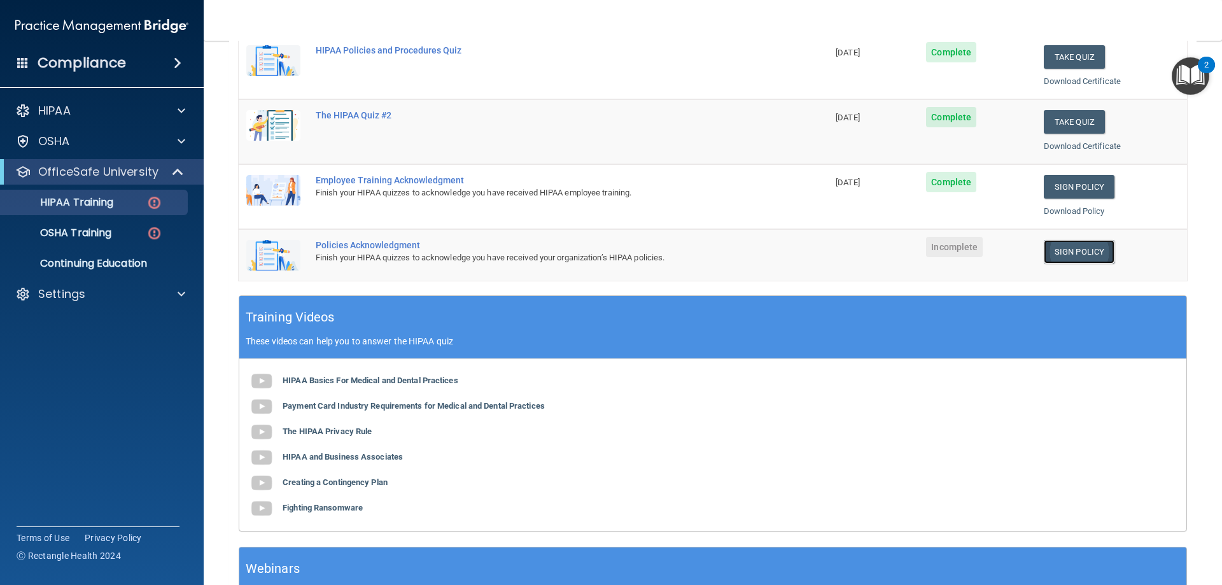
click at [1078, 253] on link "Sign Policy" at bounding box center [1079, 252] width 71 height 24
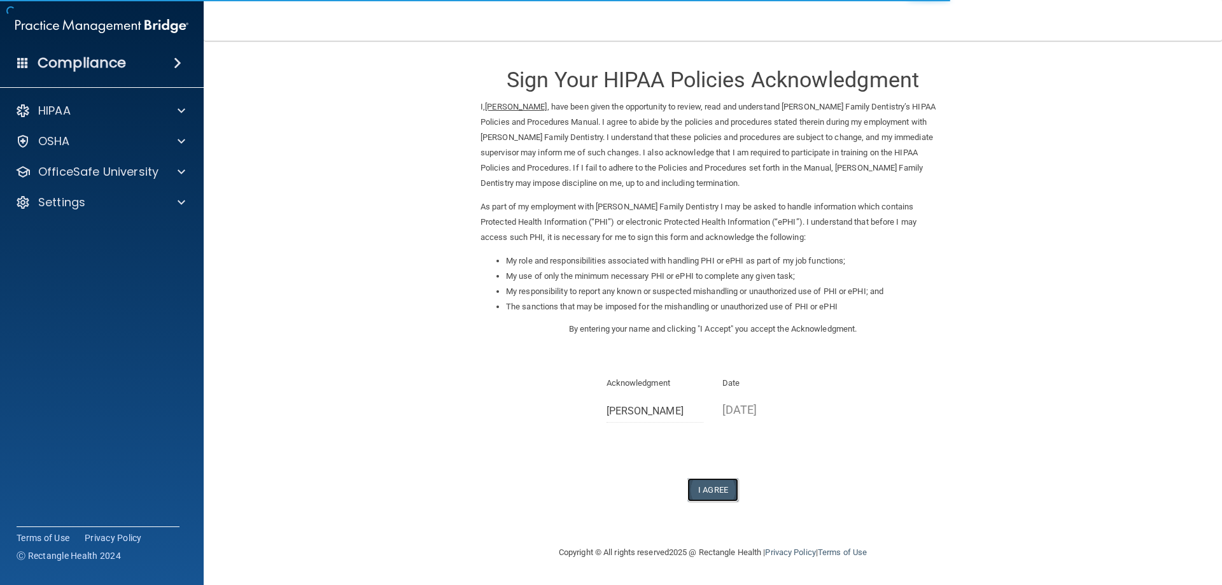
click at [716, 492] on button "I Agree" at bounding box center [712, 490] width 51 height 24
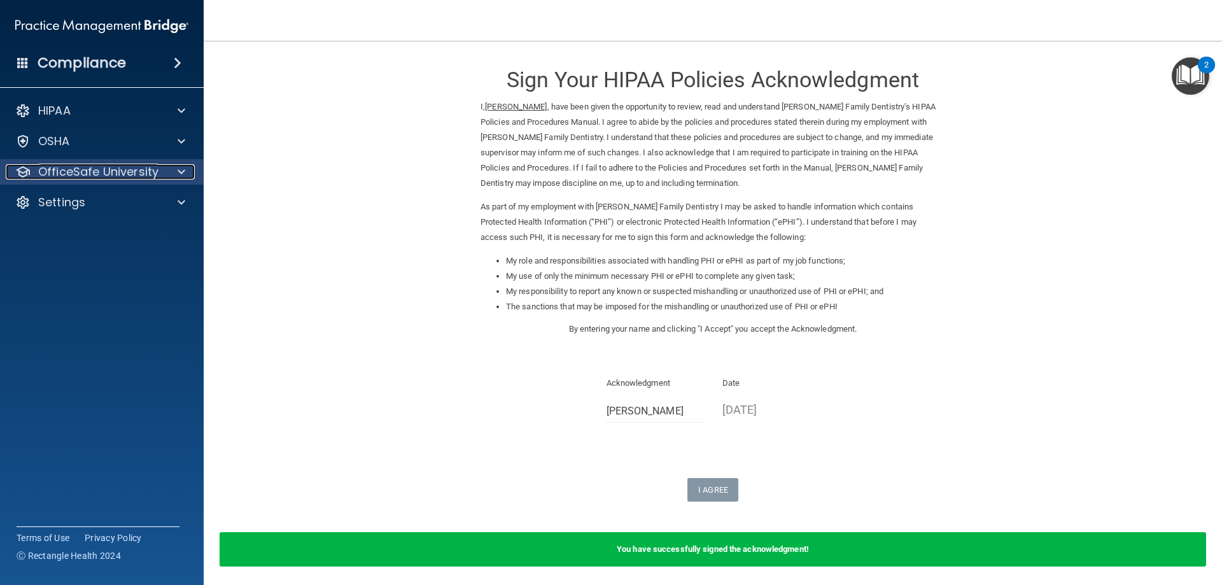
click at [162, 176] on div "OfficeSafe University" at bounding box center [85, 171] width 158 height 15
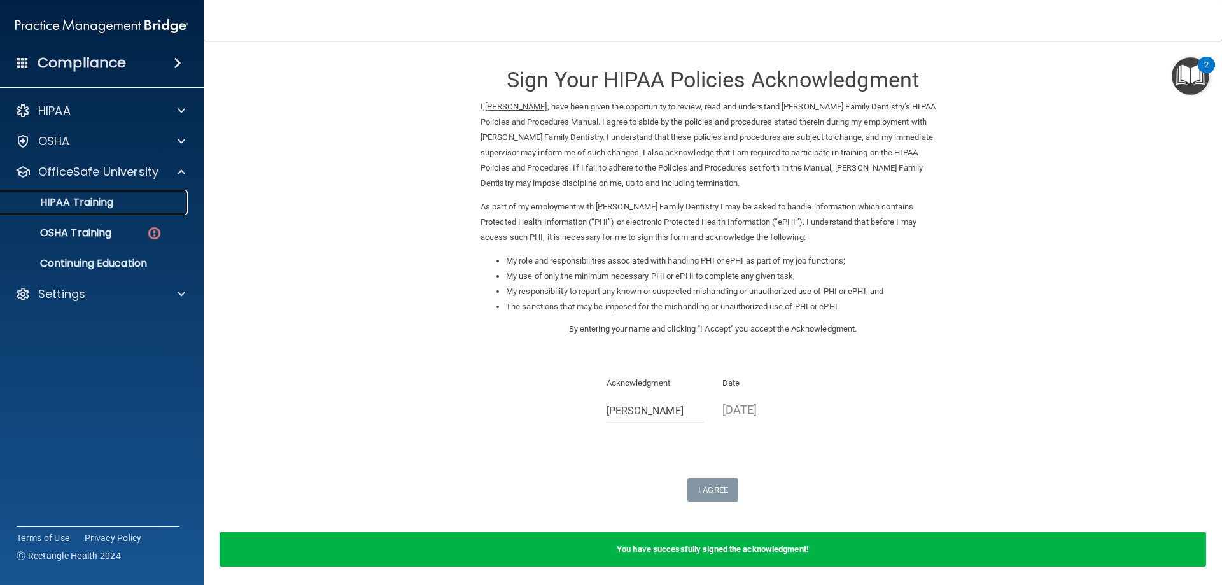
click at [96, 207] on p "HIPAA Training" at bounding box center [60, 202] width 105 height 13
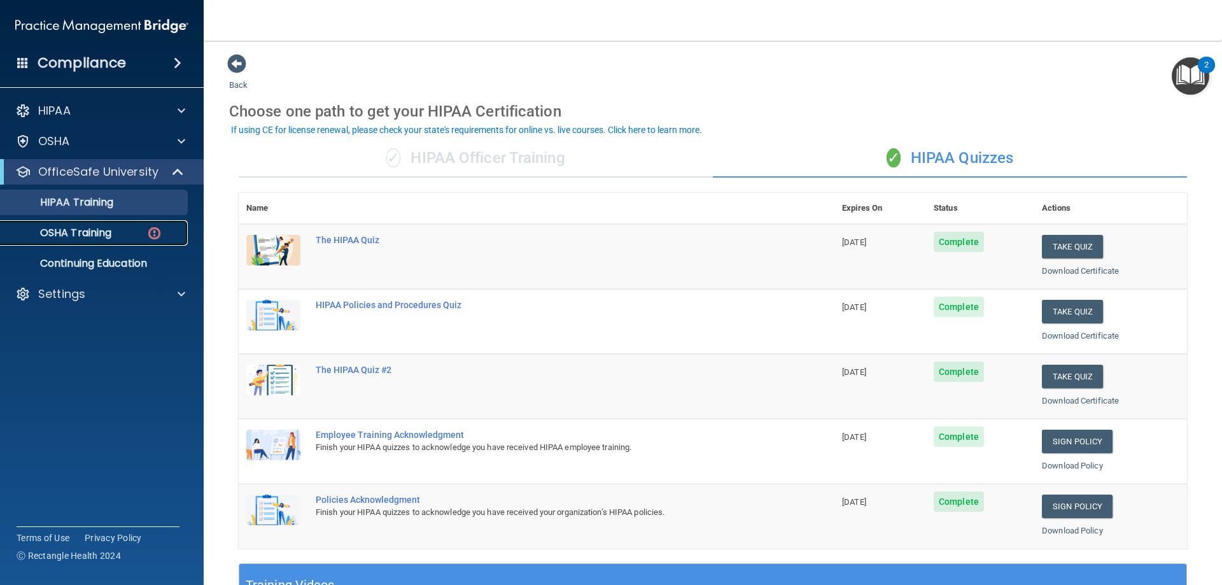
click at [87, 233] on p "OSHA Training" at bounding box center [59, 233] width 103 height 13
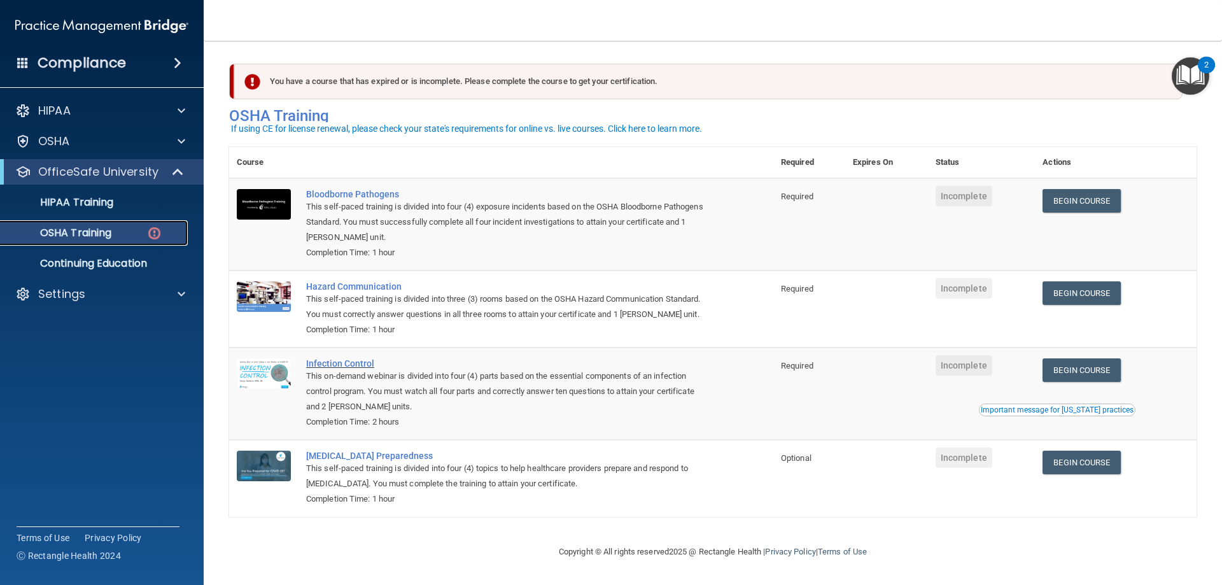
scroll to position [16, 0]
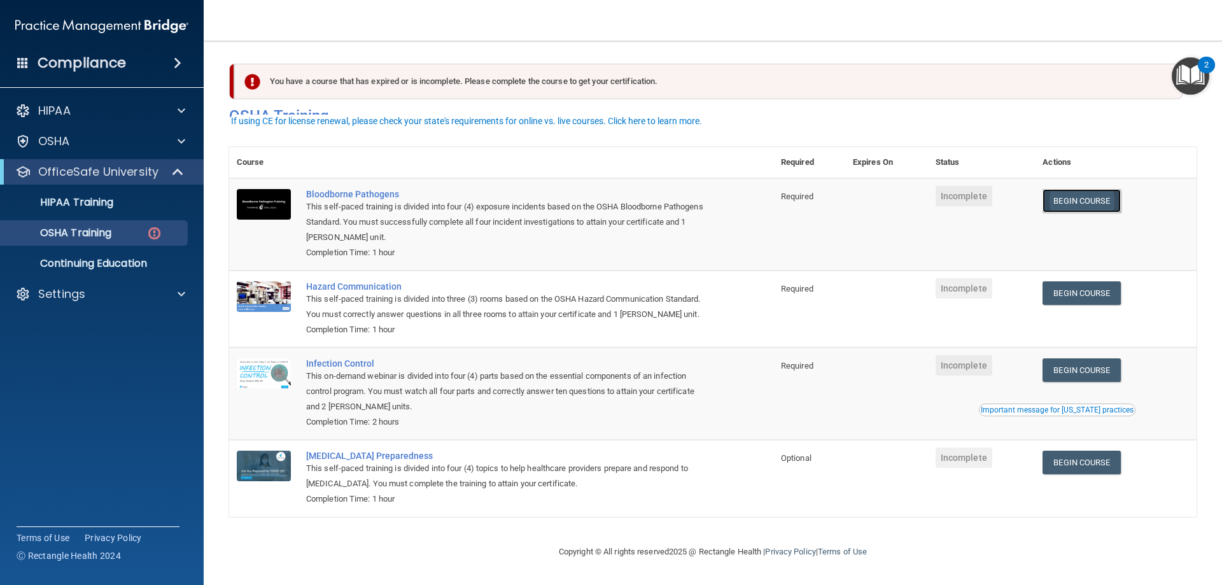
click at [1076, 189] on link "Begin Course" at bounding box center [1082, 201] width 78 height 24
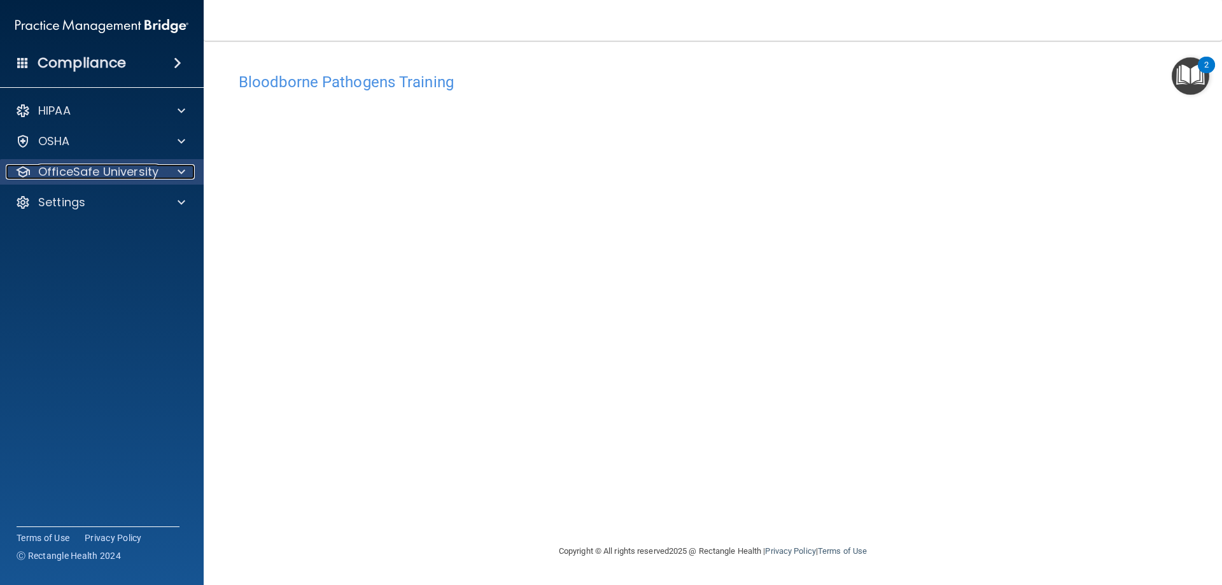
click at [178, 175] on span at bounding box center [182, 171] width 8 height 15
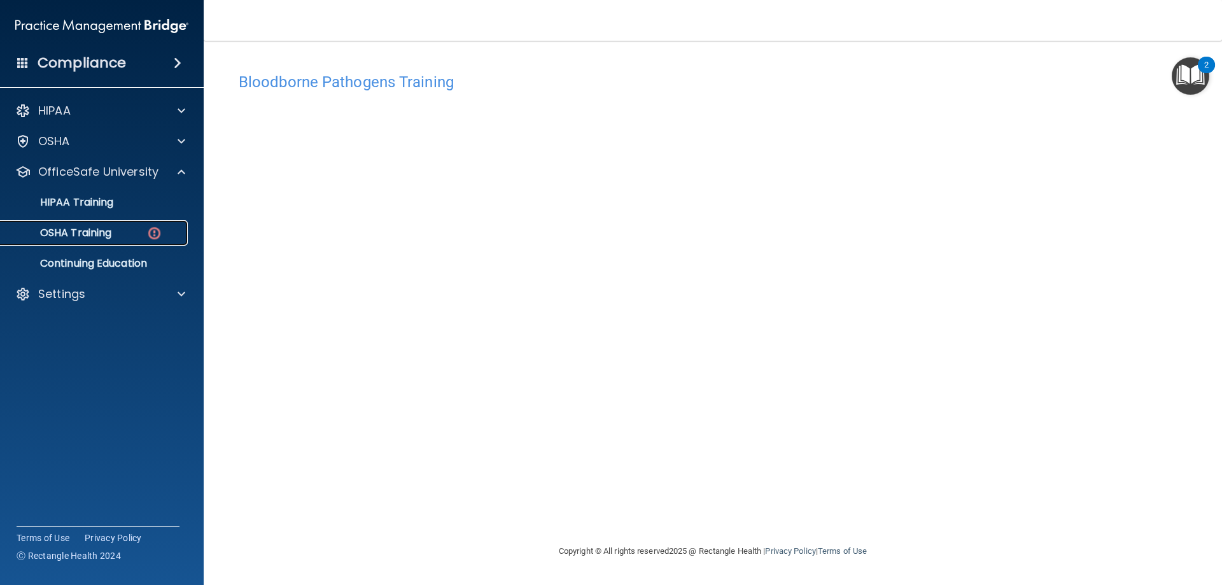
click at [75, 234] on p "OSHA Training" at bounding box center [59, 233] width 103 height 13
